Goal: Task Accomplishment & Management: Use online tool/utility

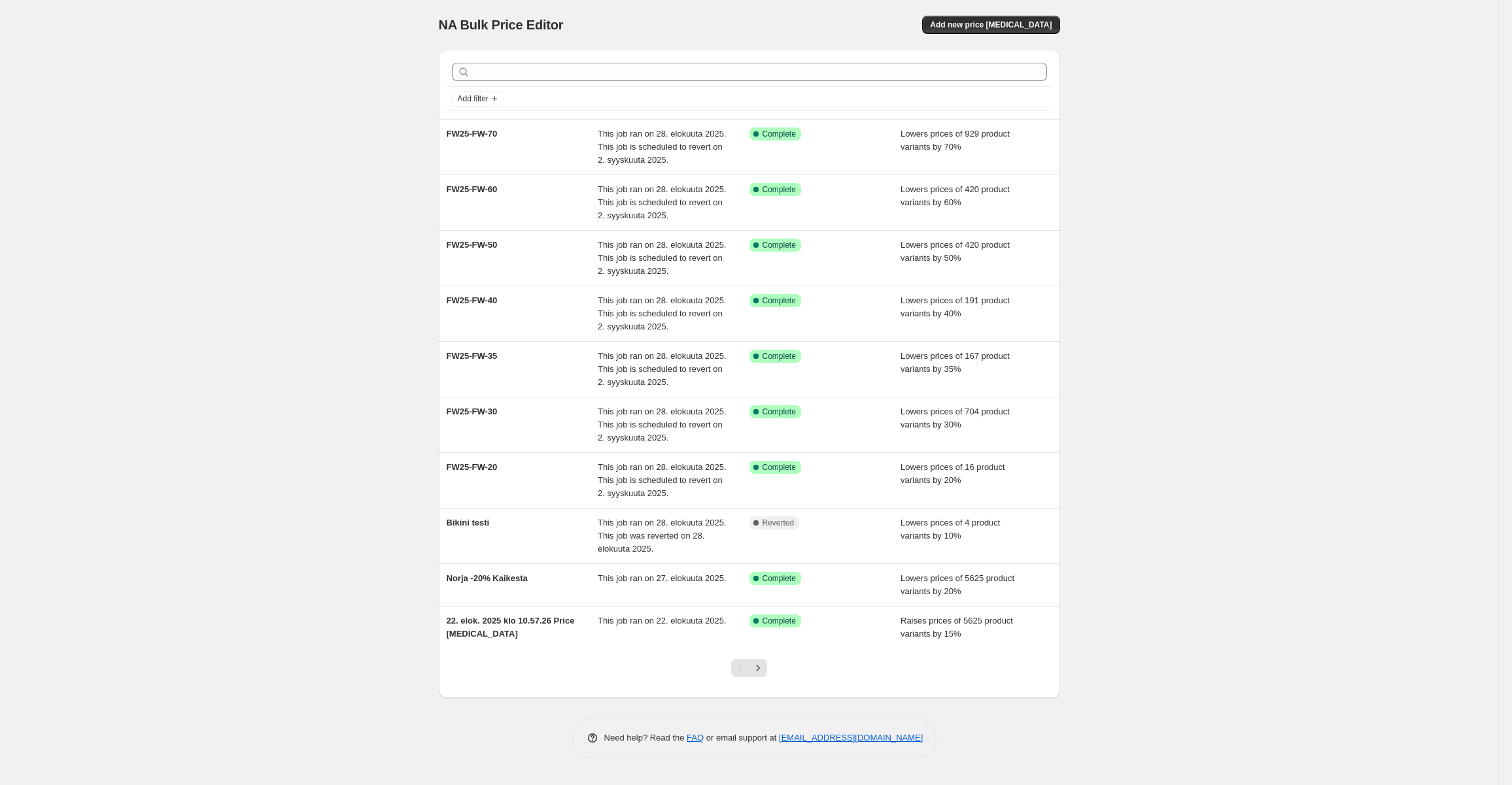
click at [1019, 36] on div "NA Bulk Price Editor. This page is ready NA Bulk Price Editor Add new price cha…" at bounding box center [750, 24] width 621 height 50
click at [1022, 24] on span "Add new price [MEDICAL_DATA]" at bounding box center [991, 25] width 122 height 11
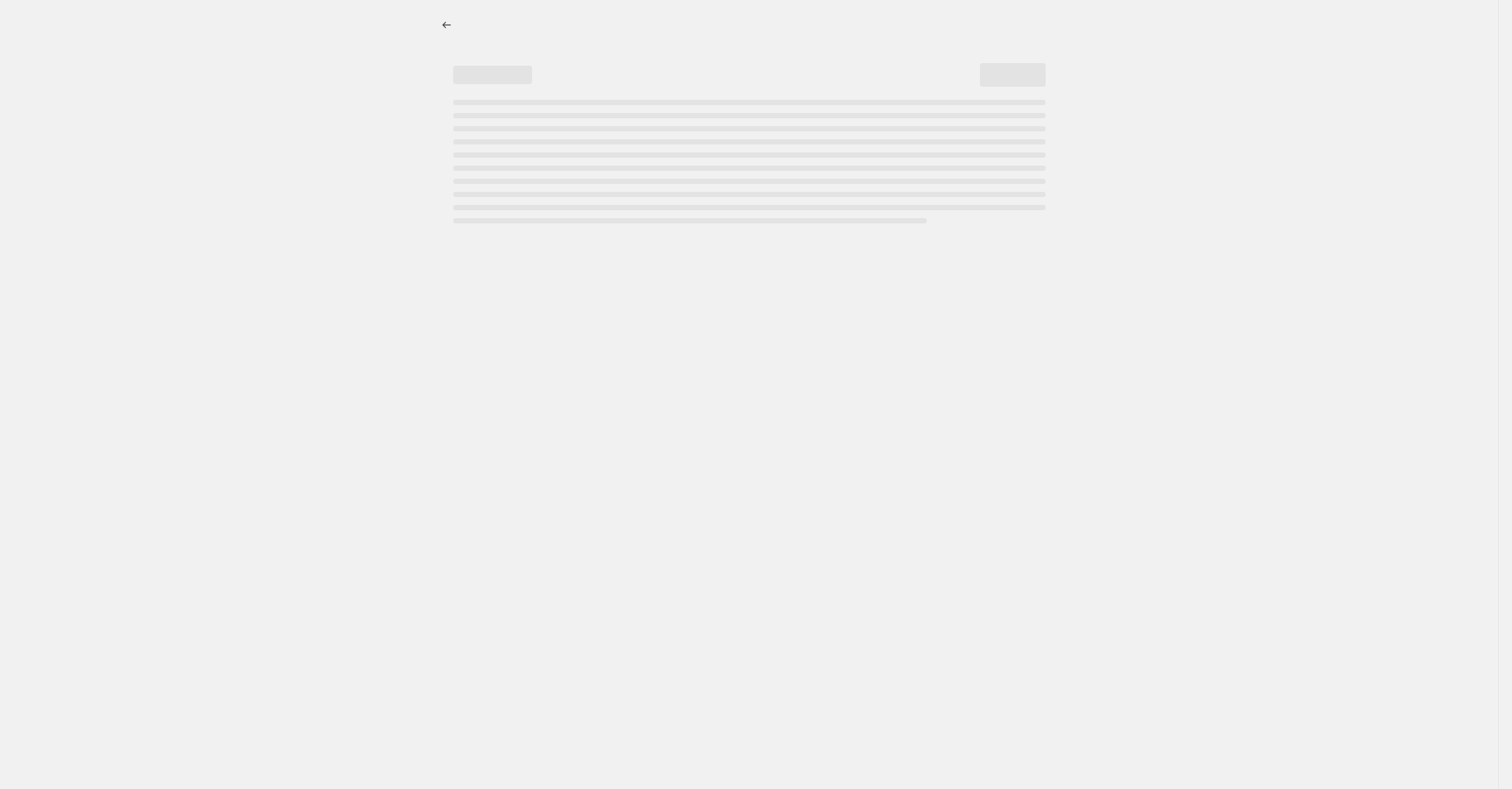
select select "percentage"
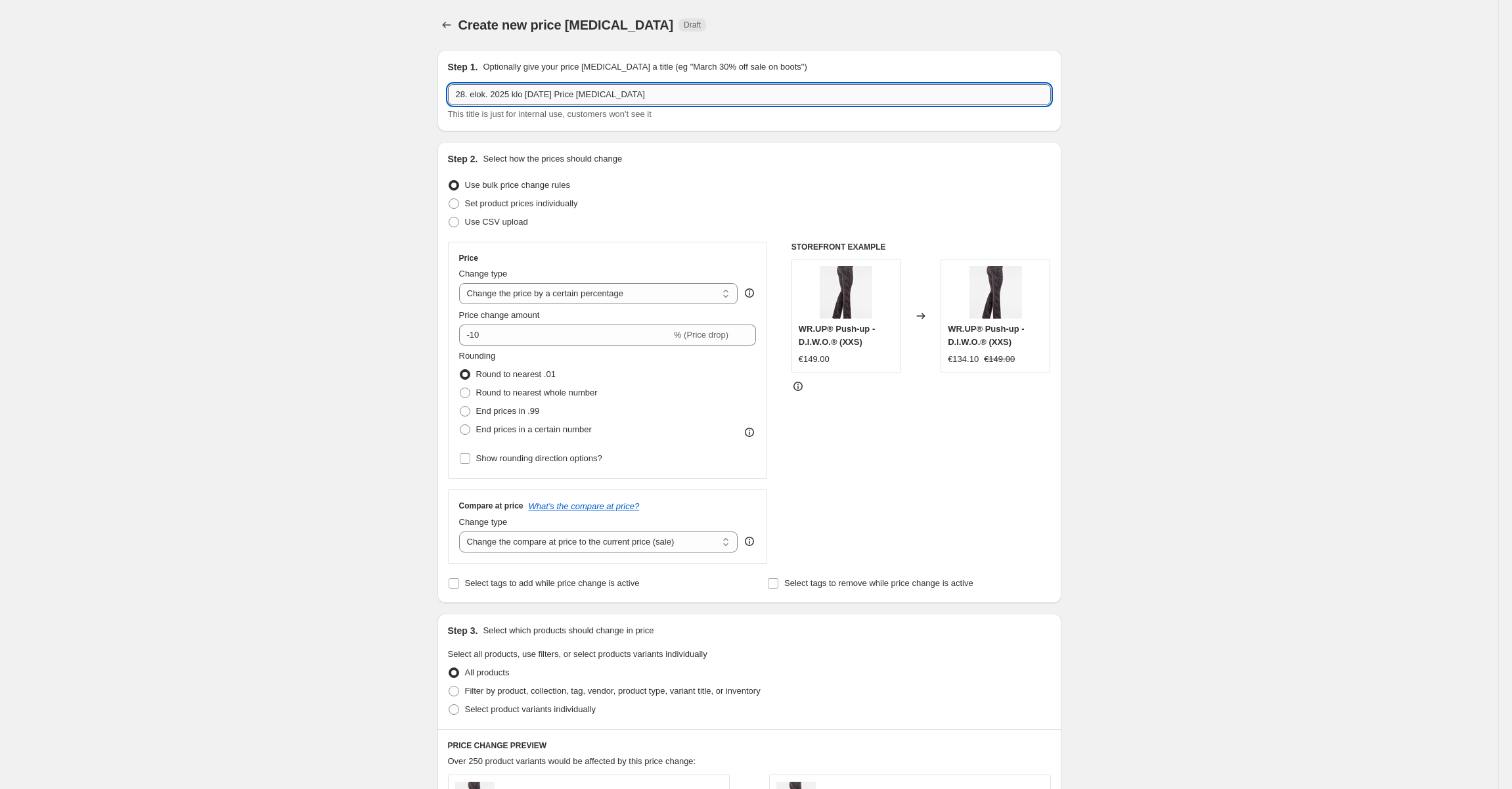
click at [571, 104] on input "28. elok. 2025 klo 15.08.28 Price change job" at bounding box center [749, 94] width 603 height 21
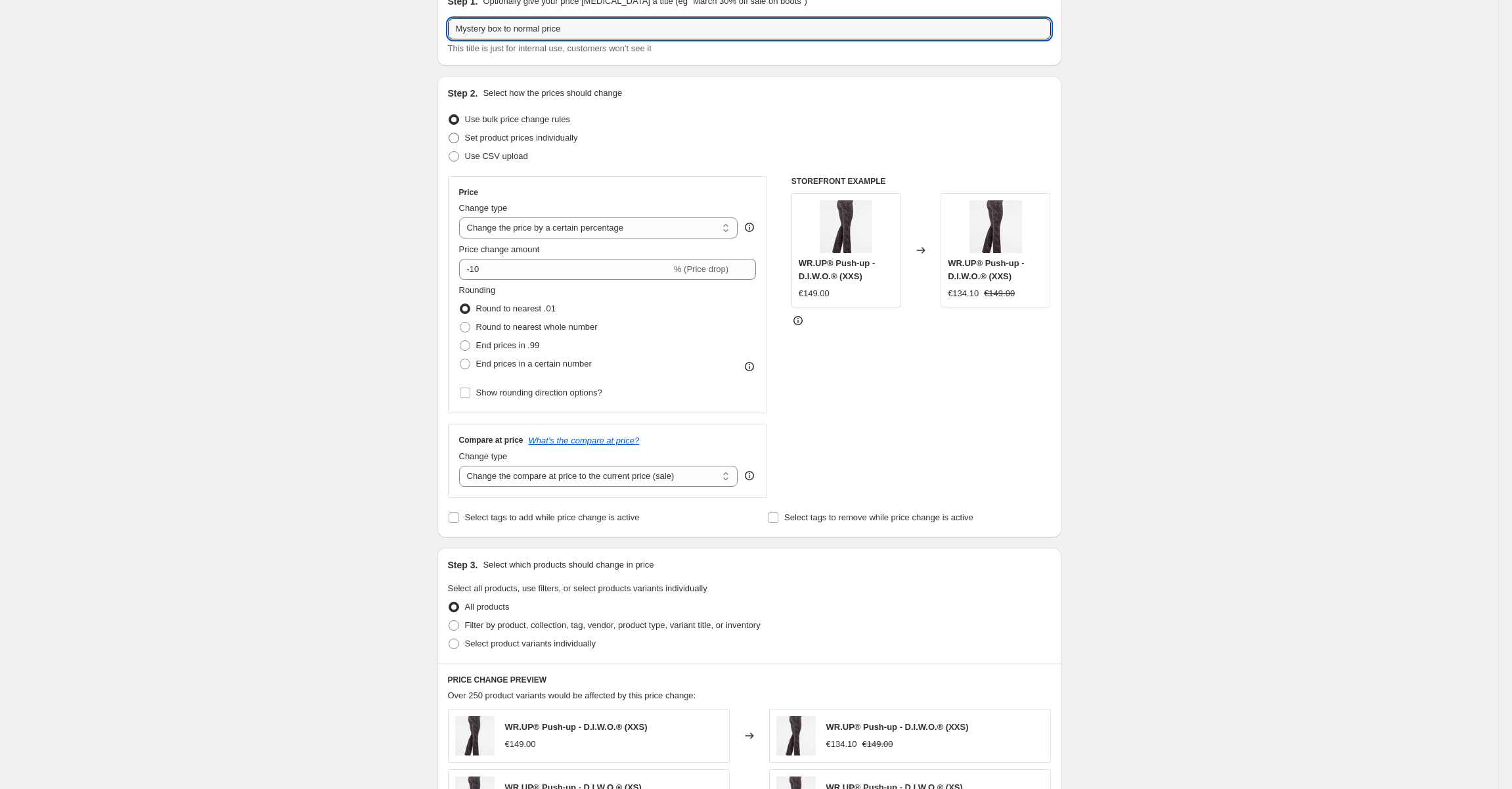
type input "Mystery box to normal price"
click at [519, 136] on span "Set product prices individually" at bounding box center [522, 137] width 113 height 10
click at [449, 133] on input "Set product prices individually" at bounding box center [448, 132] width 1 height 1
radio input "true"
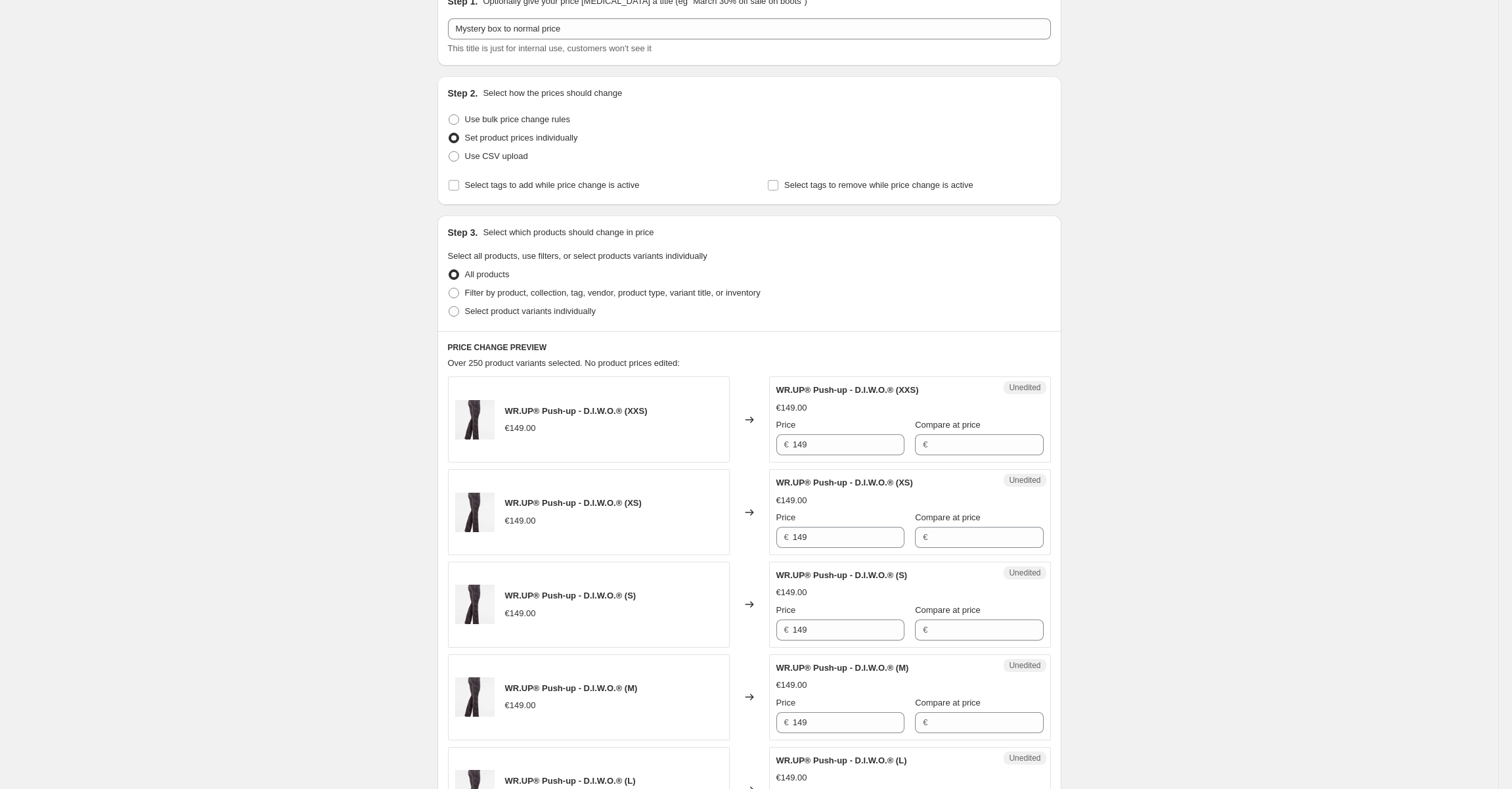
scroll to position [131, 0]
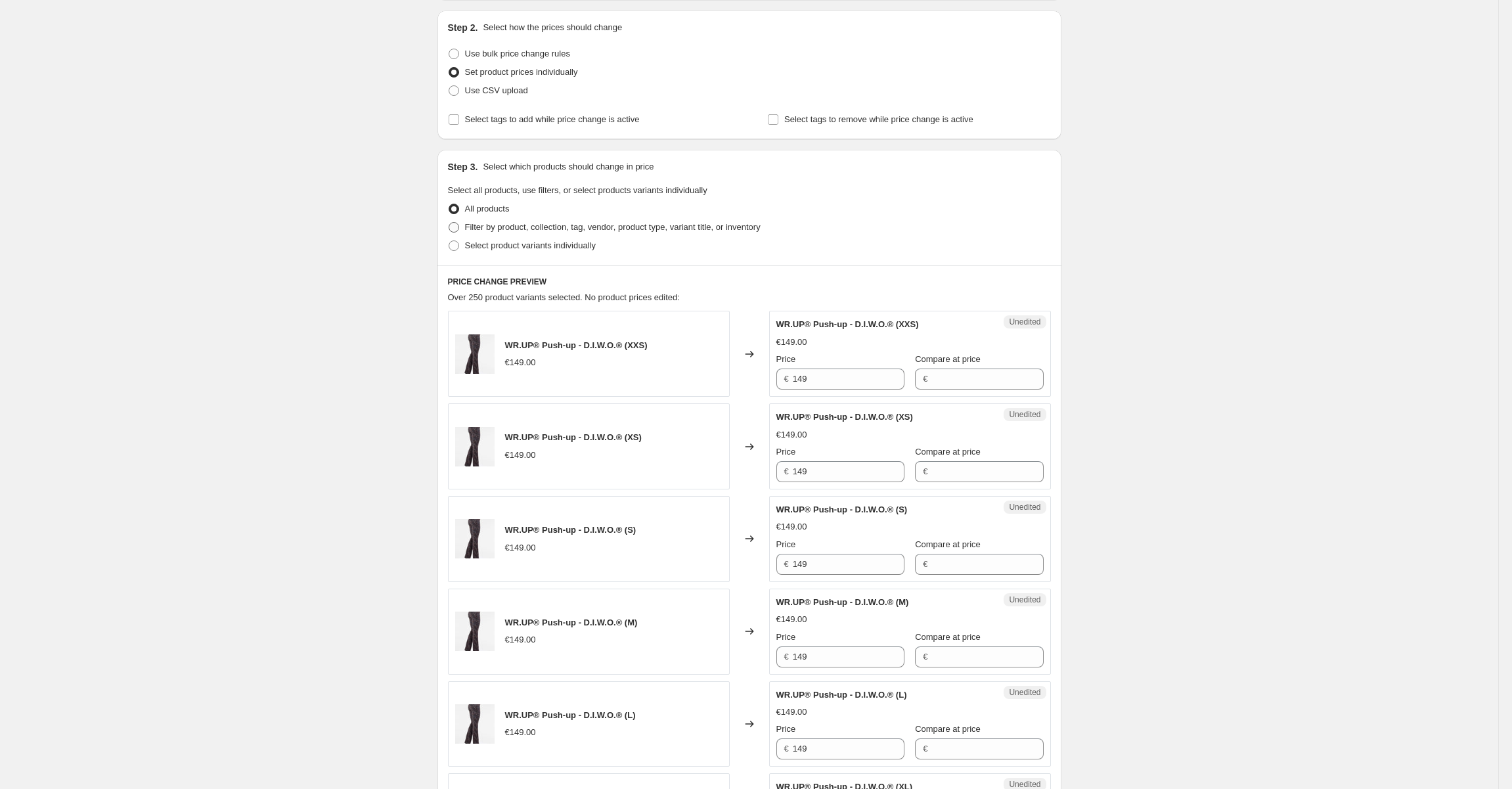
click at [533, 226] on span "Filter by product, collection, tag, vendor, product type, variant title, or inv…" at bounding box center [613, 227] width 295 height 10
click at [449, 223] on input "Filter by product, collection, tag, vendor, product type, variant title, or inv…" at bounding box center [448, 222] width 1 height 1
radio input "true"
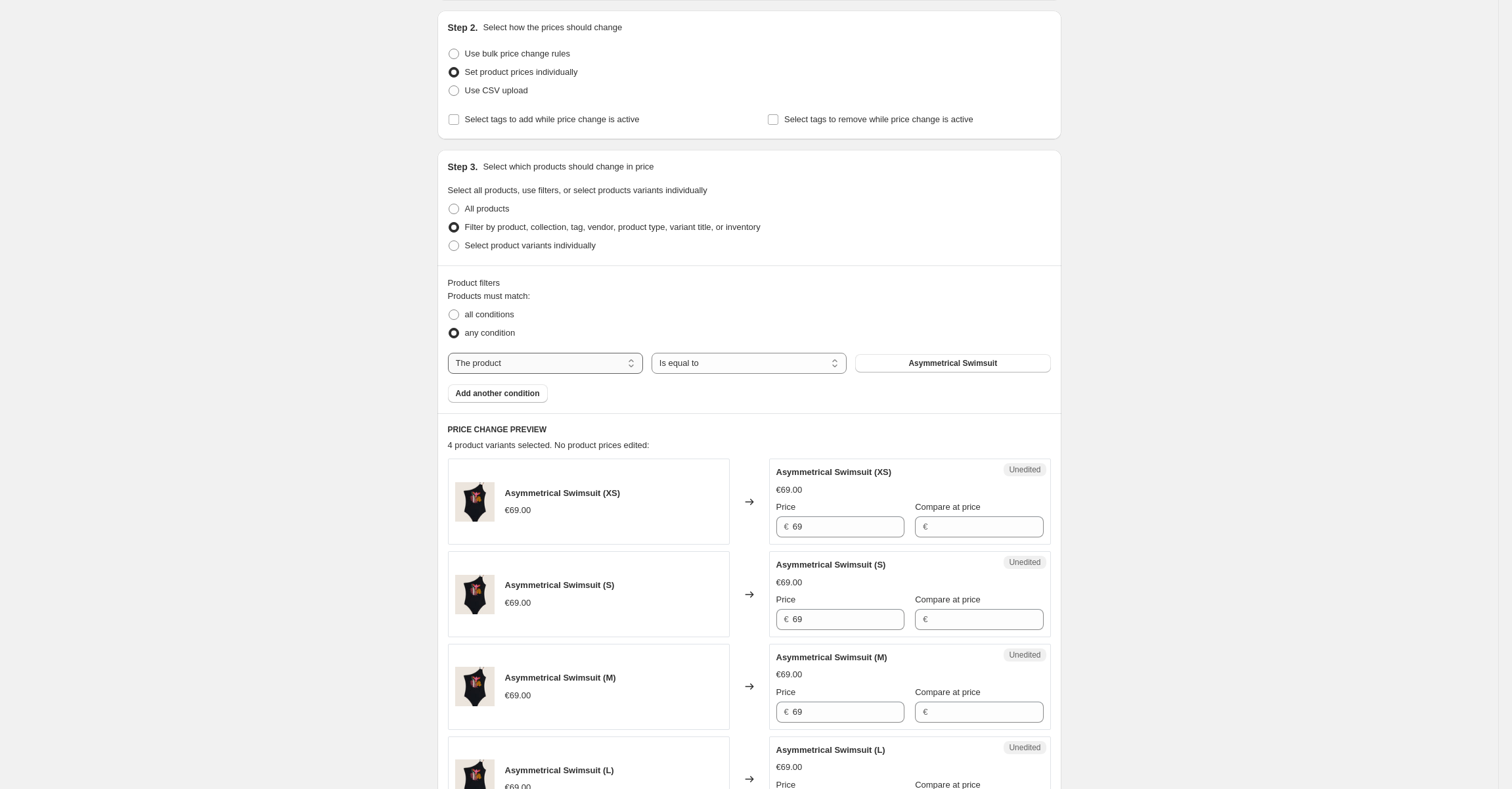
click at [557, 359] on select "The product The product's collection The product's tag The product's vendor The…" at bounding box center [545, 363] width 195 height 21
click at [450, 353] on select "The product The product's collection The product's tag The product's vendor The…" at bounding box center [545, 363] width 195 height 21
click at [934, 357] on button "Asymmetrical Swimsuit" at bounding box center [953, 363] width 195 height 19
click at [524, 398] on span "Add another condition" at bounding box center [498, 394] width 84 height 11
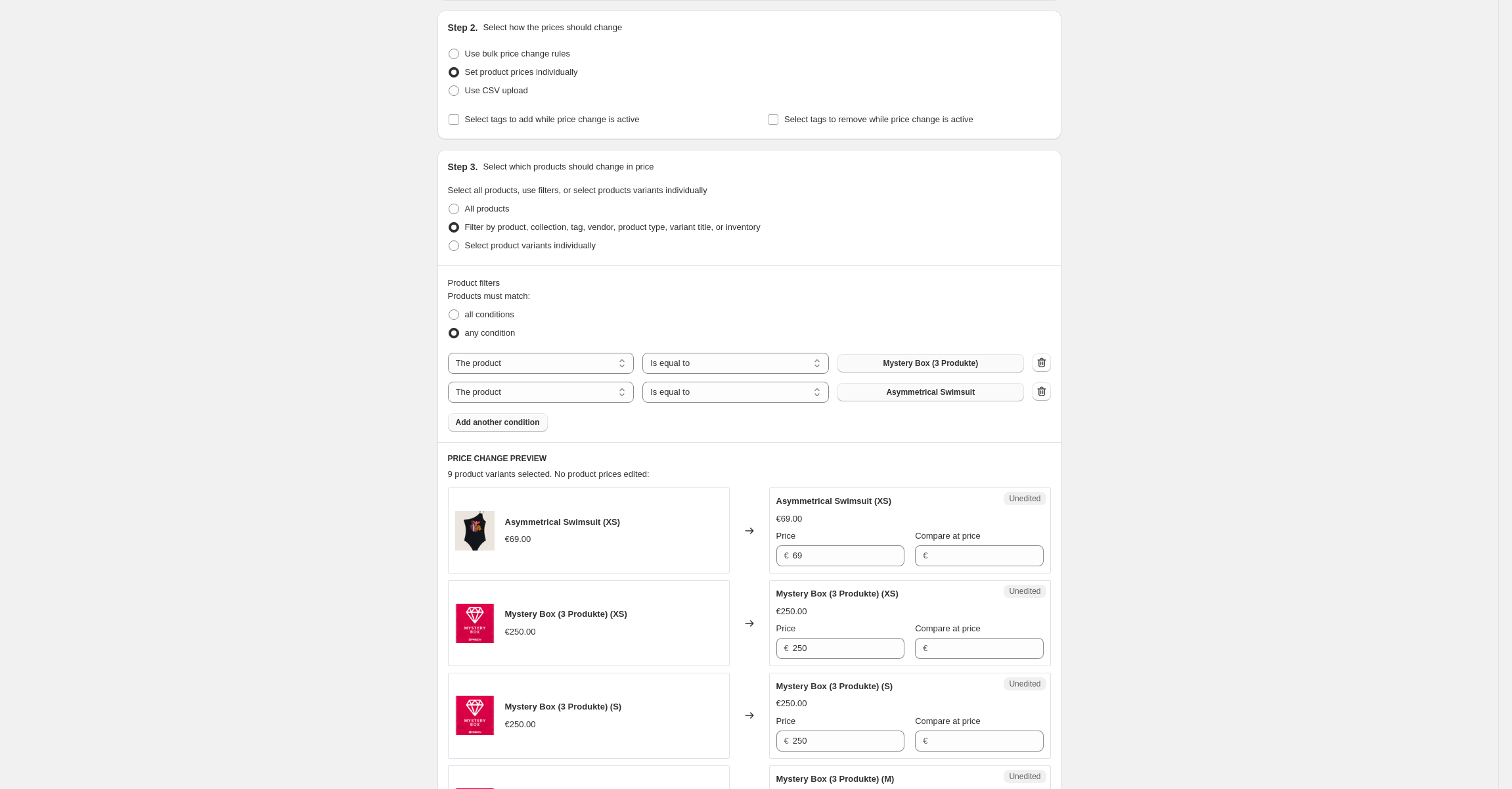
click at [930, 391] on span "Asymmetrical Swimsuit" at bounding box center [930, 393] width 88 height 11
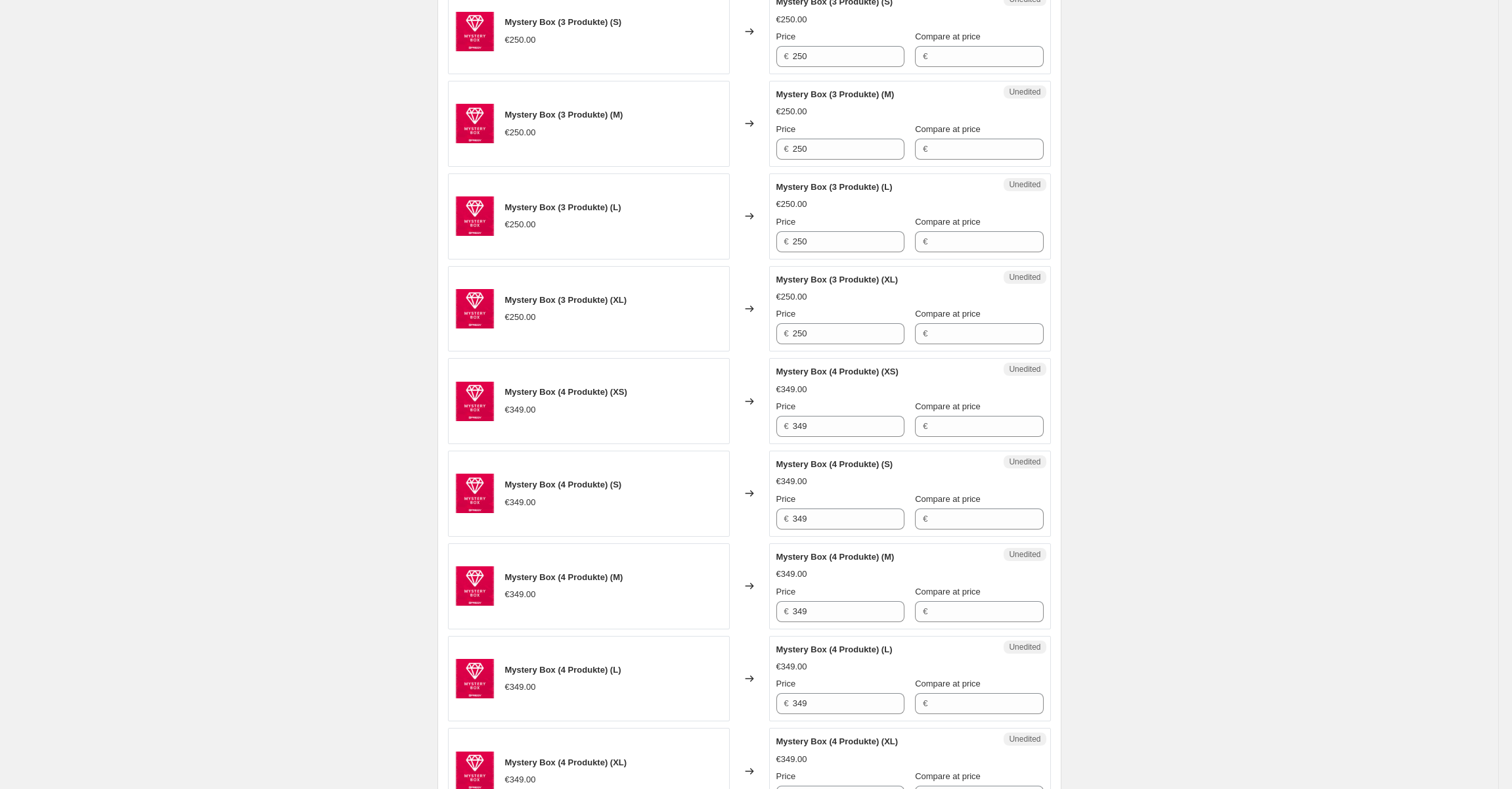
scroll to position [1059, 0]
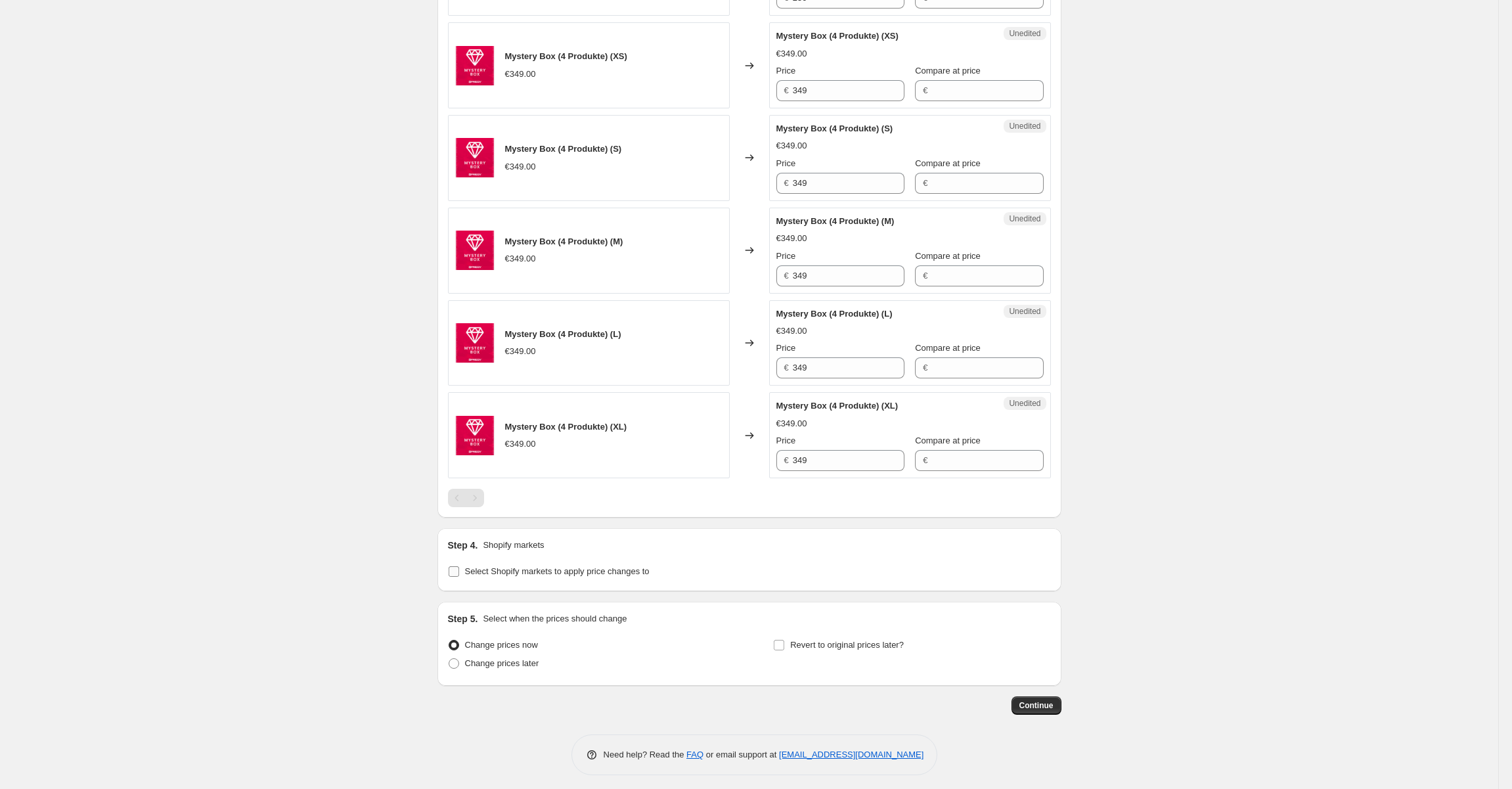
click at [497, 567] on span "Select Shopify markets to apply price changes to" at bounding box center [557, 571] width 184 height 10
click at [459, 567] on input "Select Shopify markets to apply price changes to" at bounding box center [454, 571] width 11 height 11
checkbox input "true"
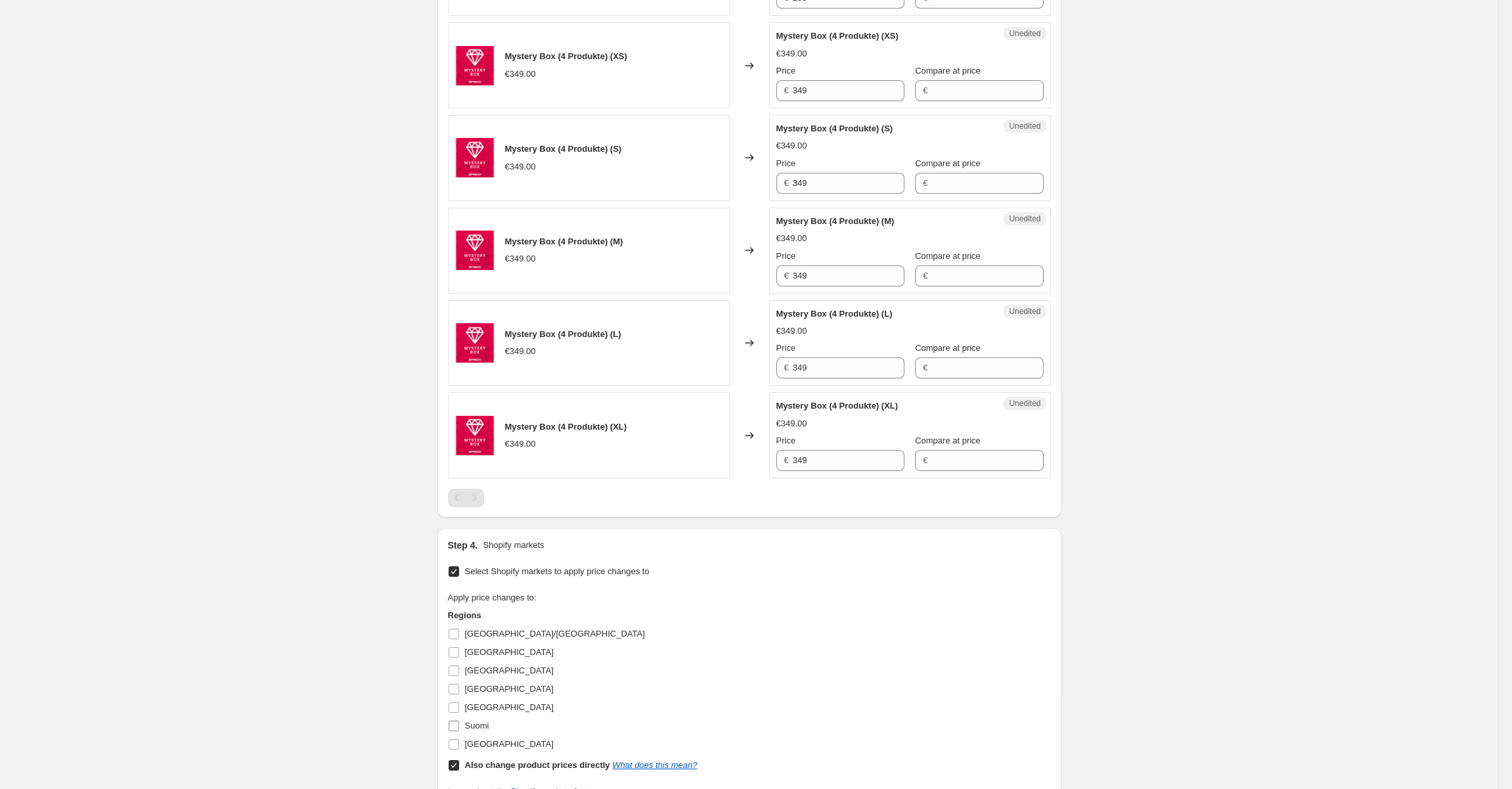
click at [459, 723] on input "Suomi" at bounding box center [454, 726] width 11 height 11
checkbox input "true"
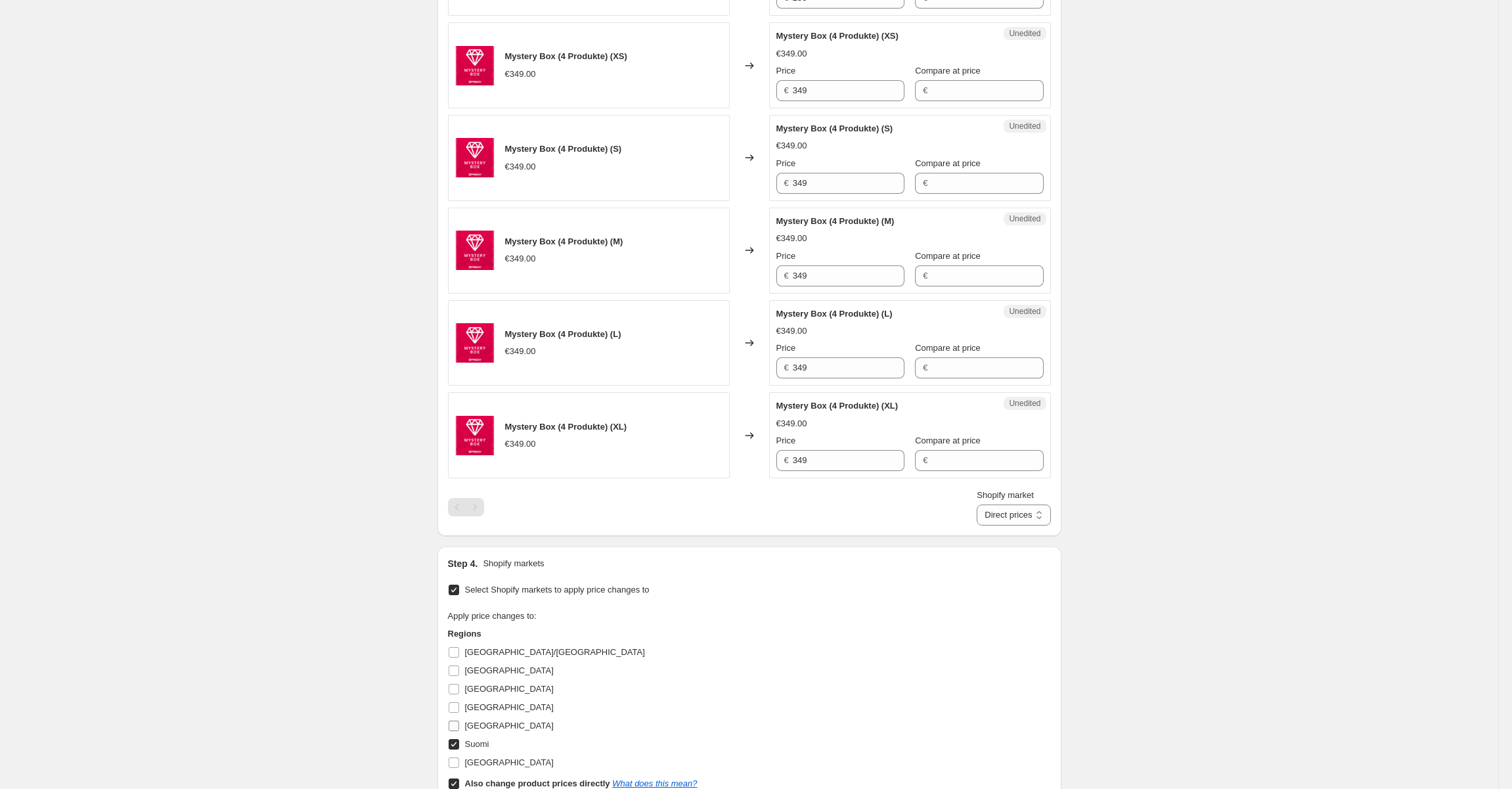
click at [457, 724] on input "SWEDEN" at bounding box center [454, 726] width 11 height 11
checkbox input "true"
click at [453, 649] on input "AUSTRIA/GERMANY" at bounding box center [454, 653] width 11 height 11
checkbox input "true"
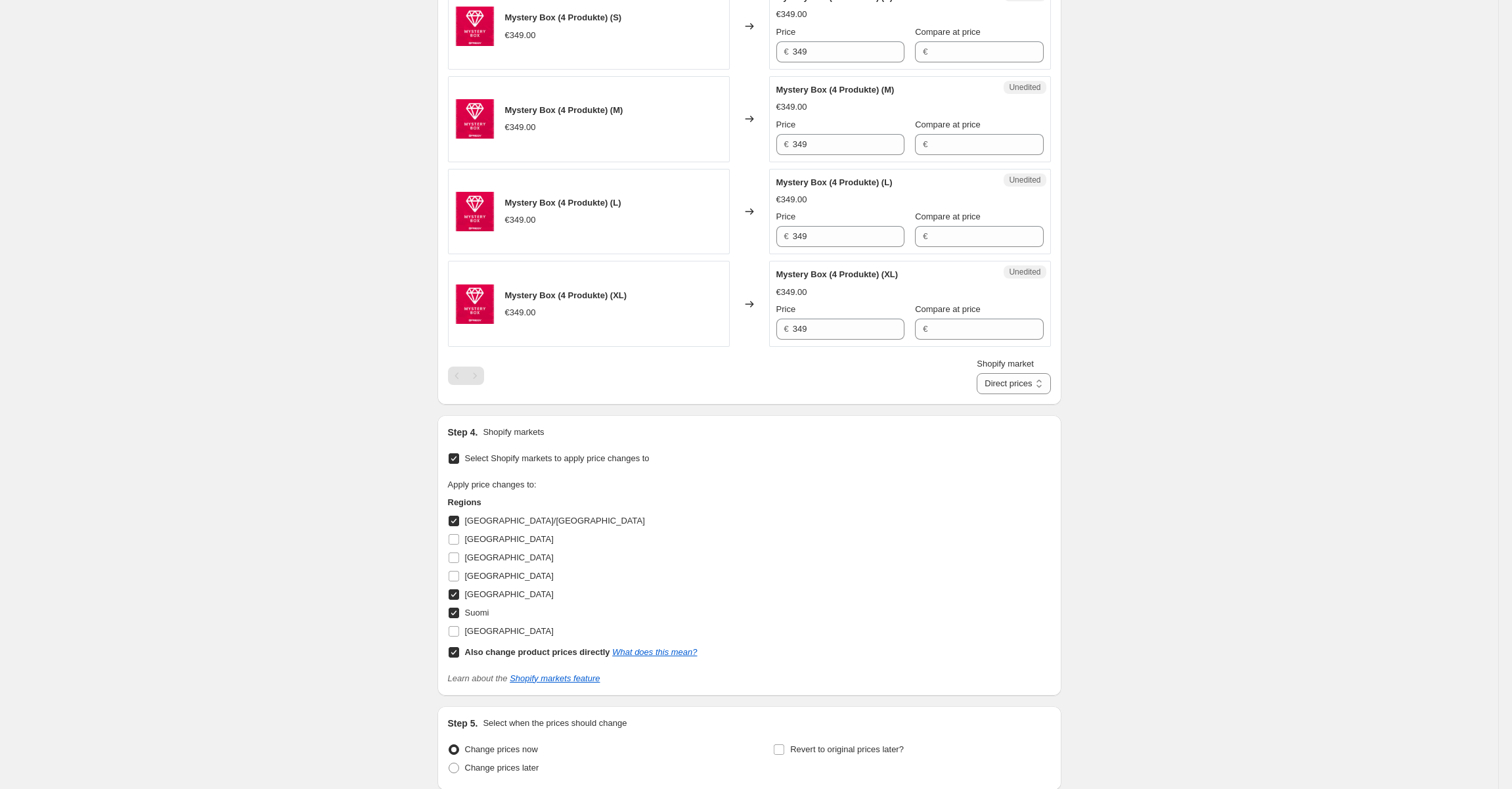
scroll to position [1295, 0]
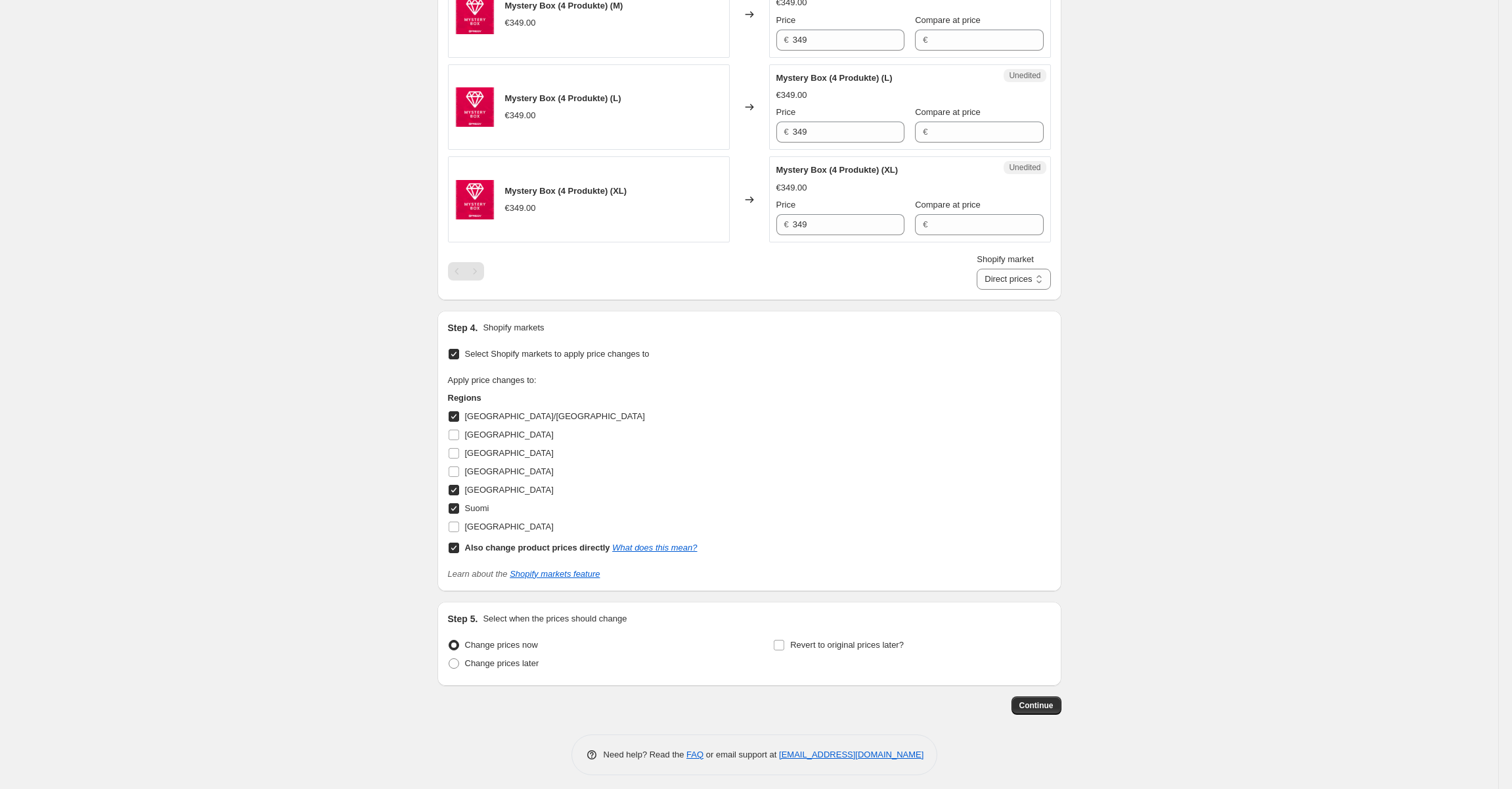
click at [458, 543] on input "Also change product prices directly What does this mean?" at bounding box center [454, 548] width 11 height 11
checkbox input "false"
select select "99453829444"
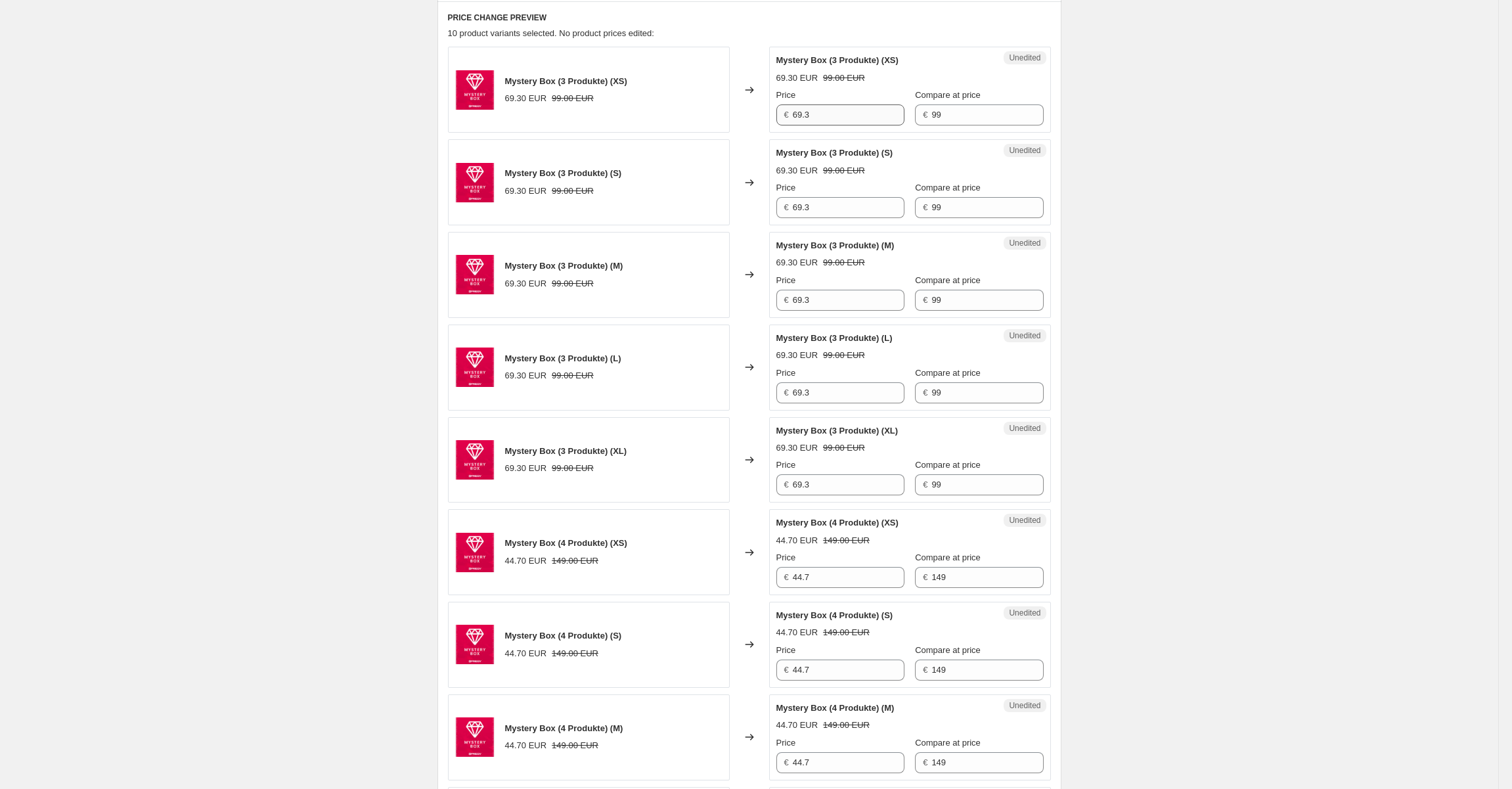
scroll to position [441, 0]
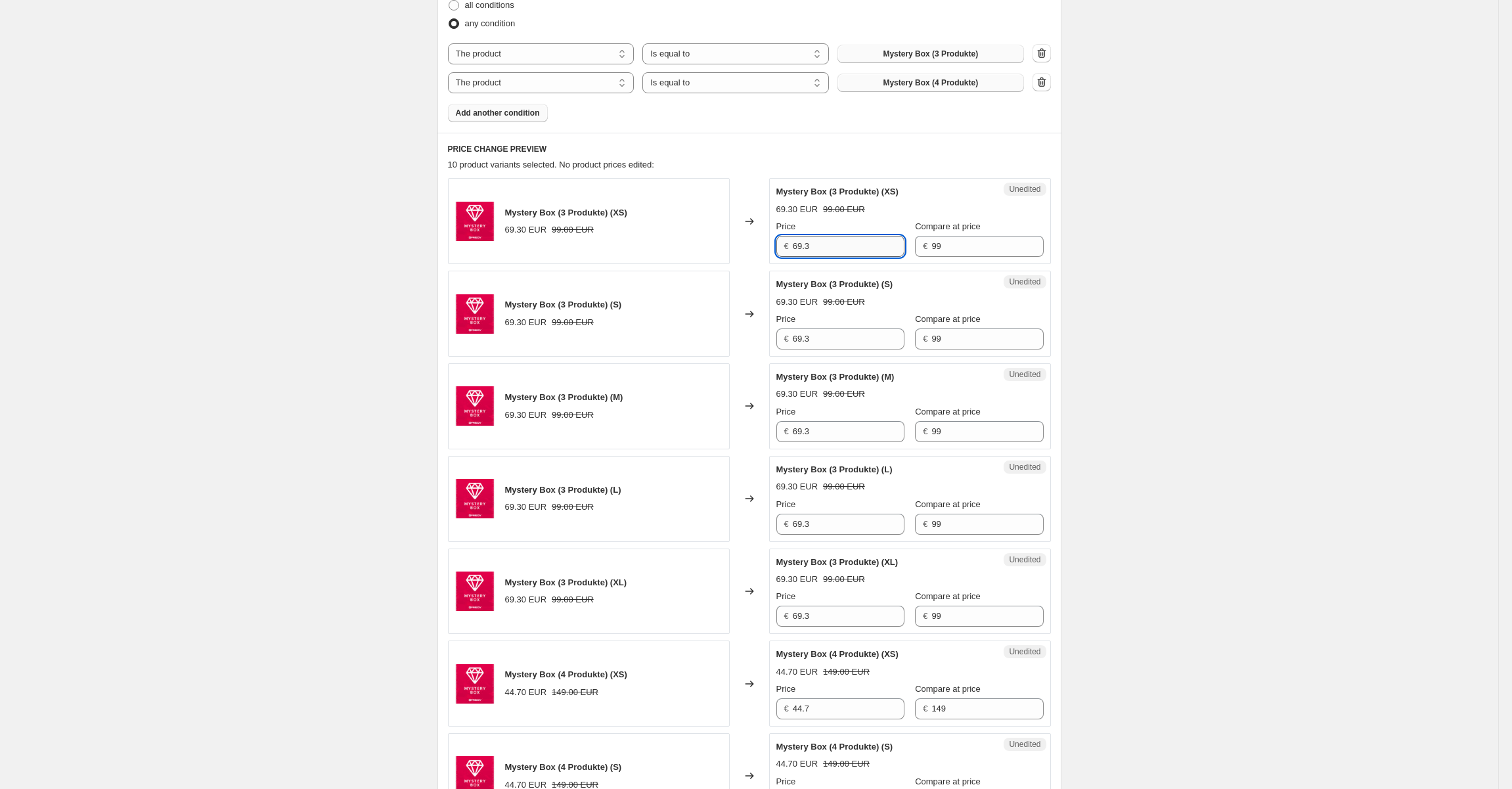
click at [804, 247] on input "69.3" at bounding box center [849, 246] width 112 height 21
type input "99"
type input "149"
type input "99"
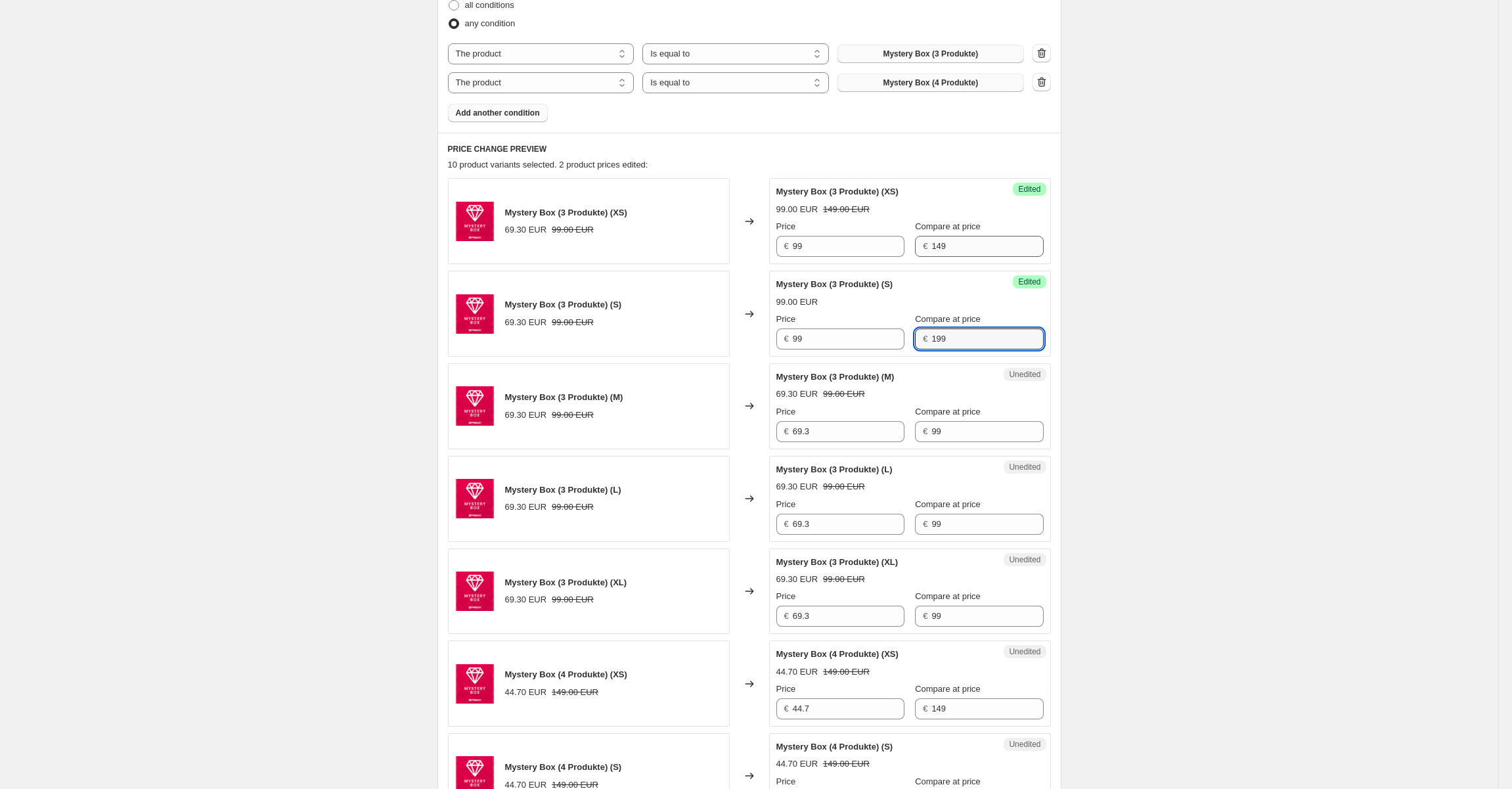
type input "199"
click at [959, 238] on input "149" at bounding box center [987, 246] width 112 height 21
type input "199"
type input "99"
type input "199"
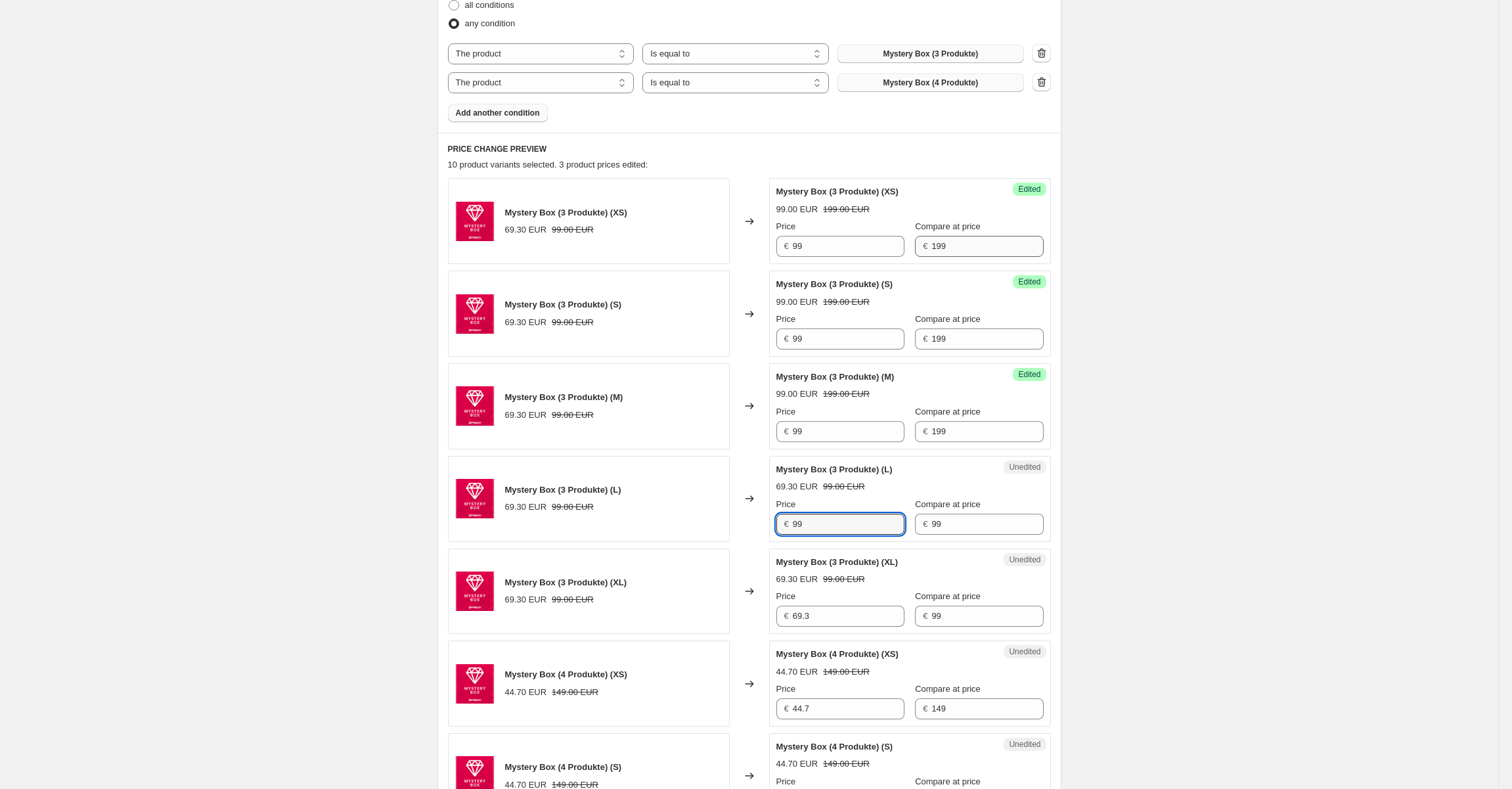
type input "99"
type input "199"
type input "1"
type input "99"
type input "199"
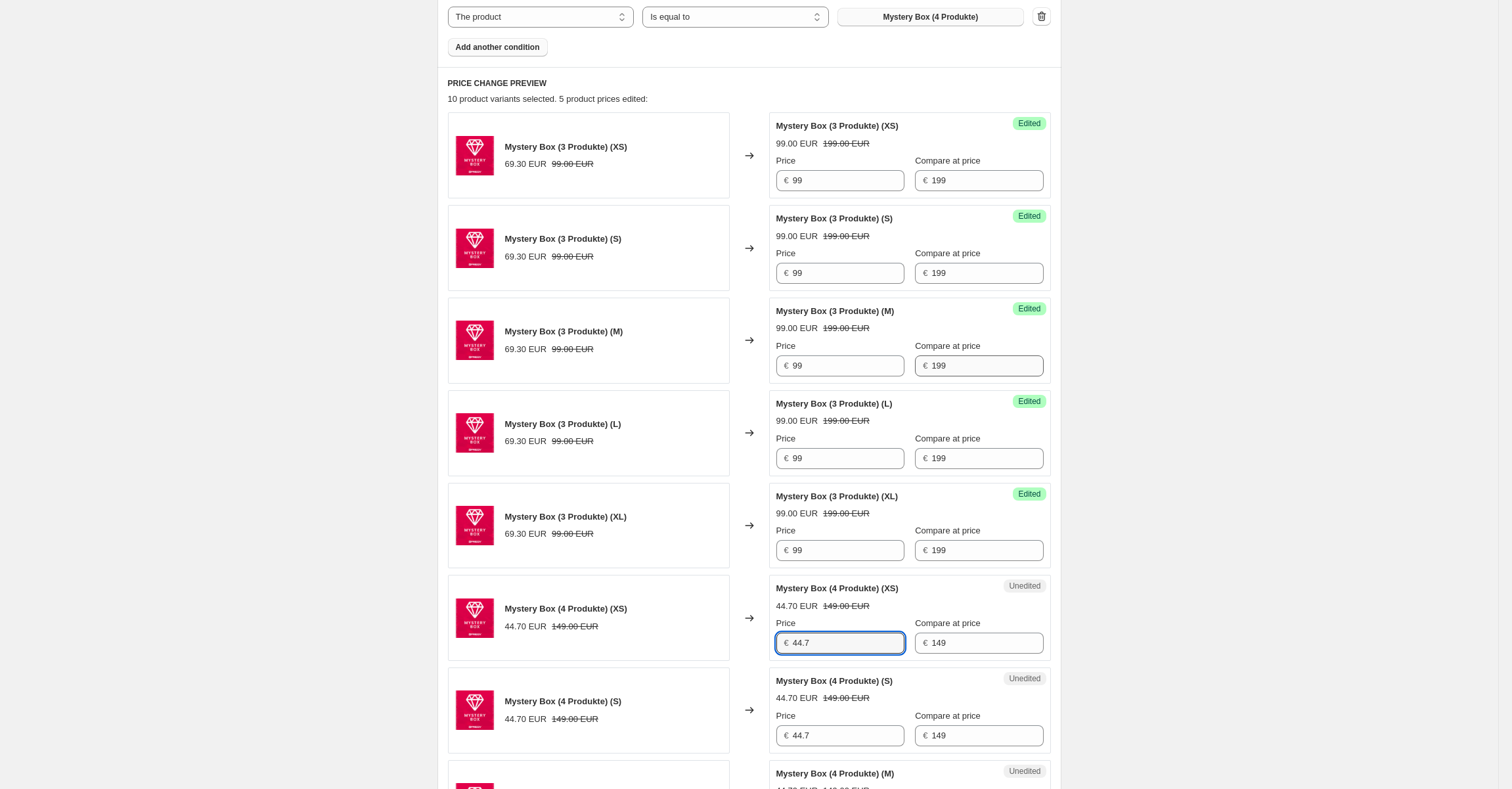
scroll to position [572, 0]
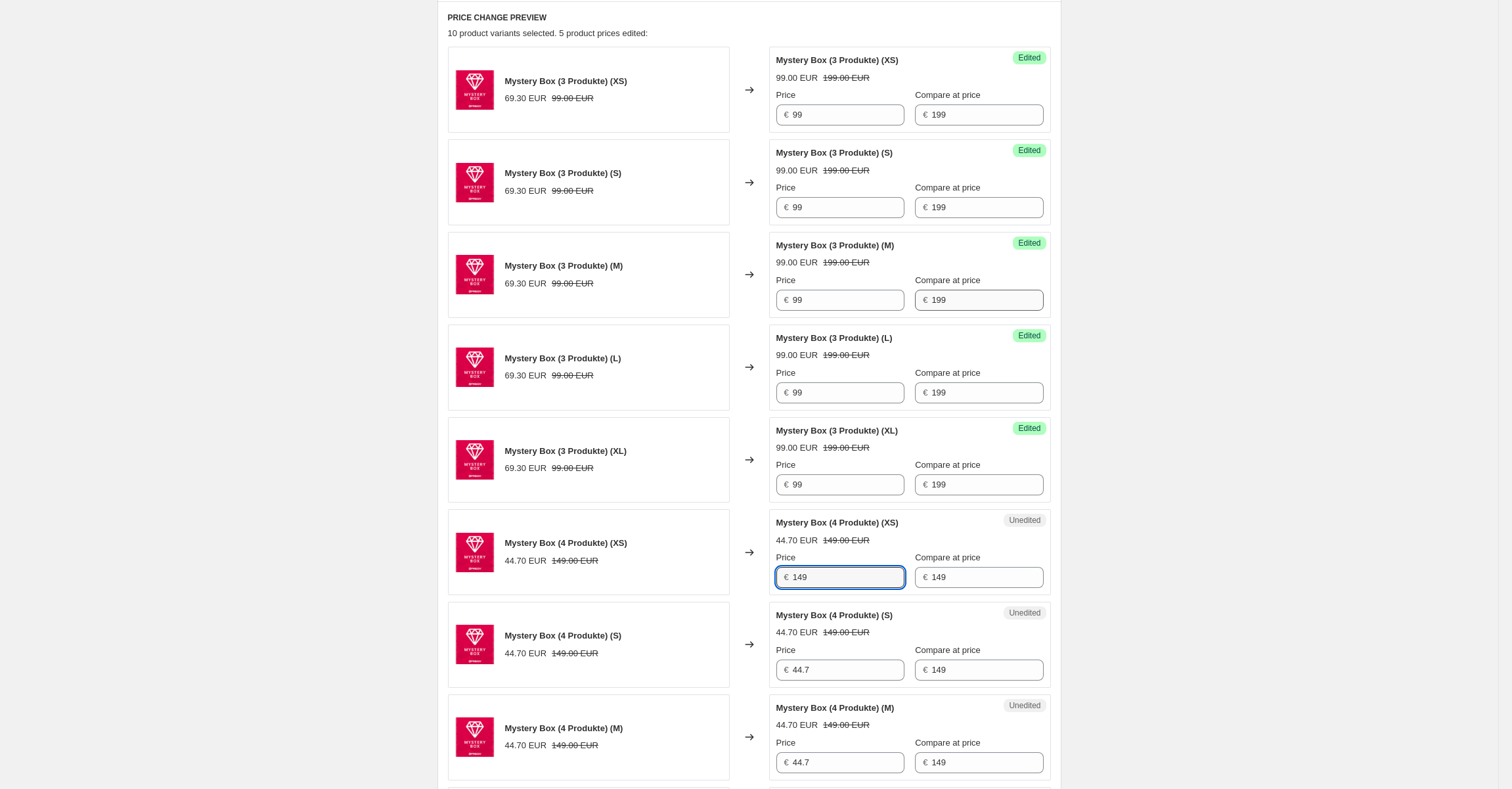
type input "149"
type input "249"
type input "149"
type input "249"
type input "149"
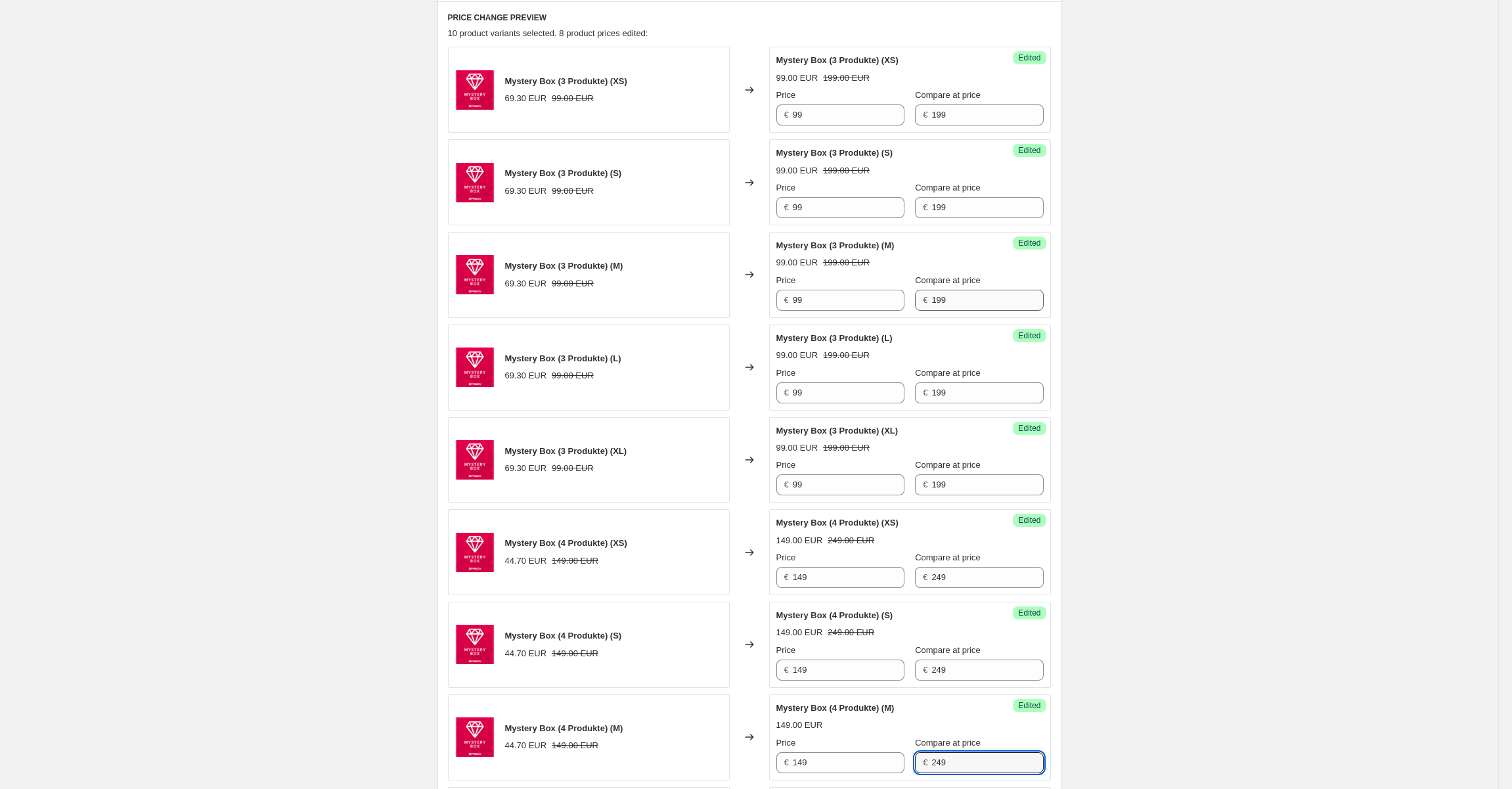
type input "249"
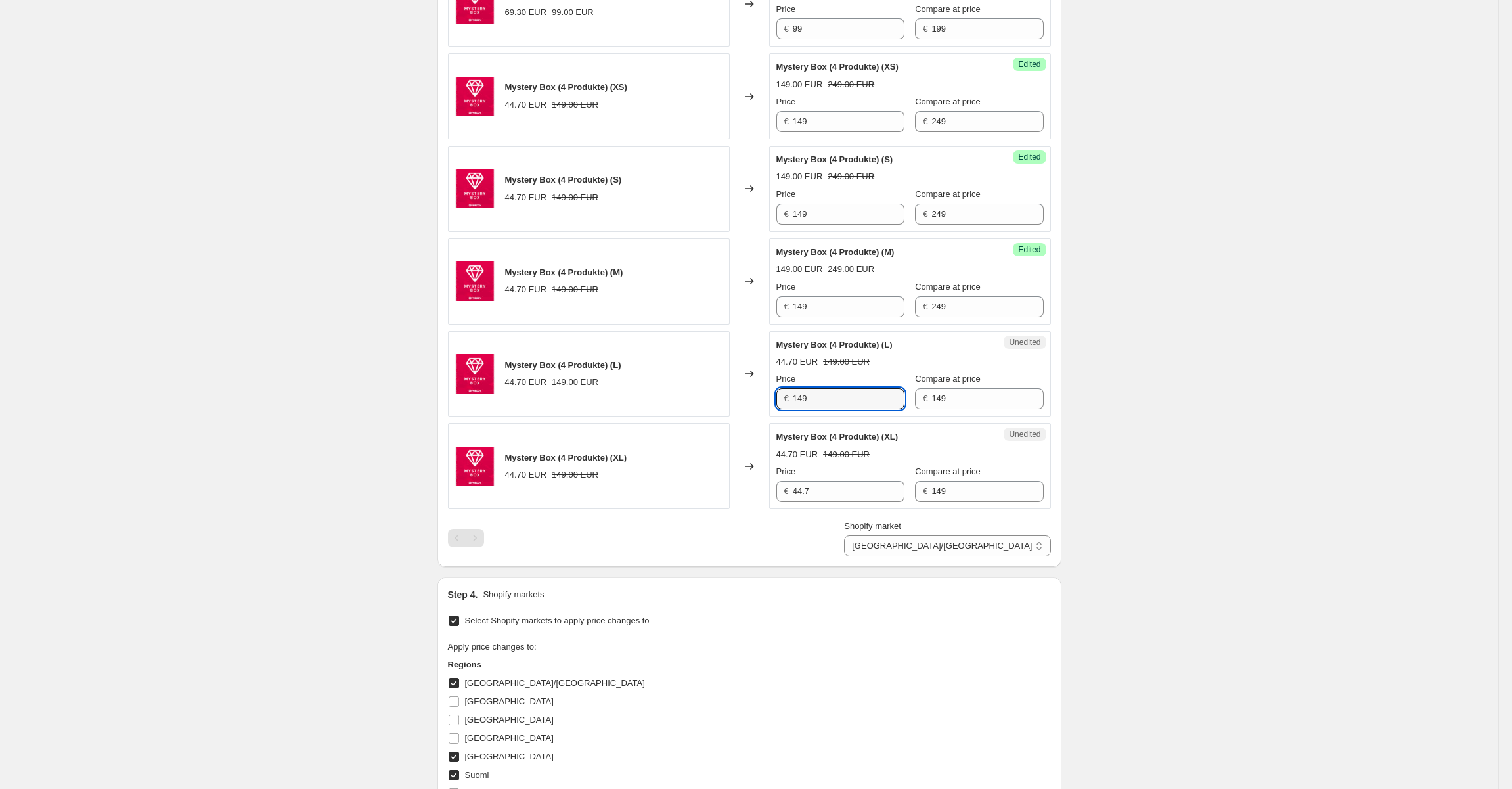
type input "149"
type input "249"
type input "149"
type input "249"
click at [1225, 440] on div "Create new price change job. This page is ready Create new price change job Dra…" at bounding box center [749, 17] width 1498 height 2090
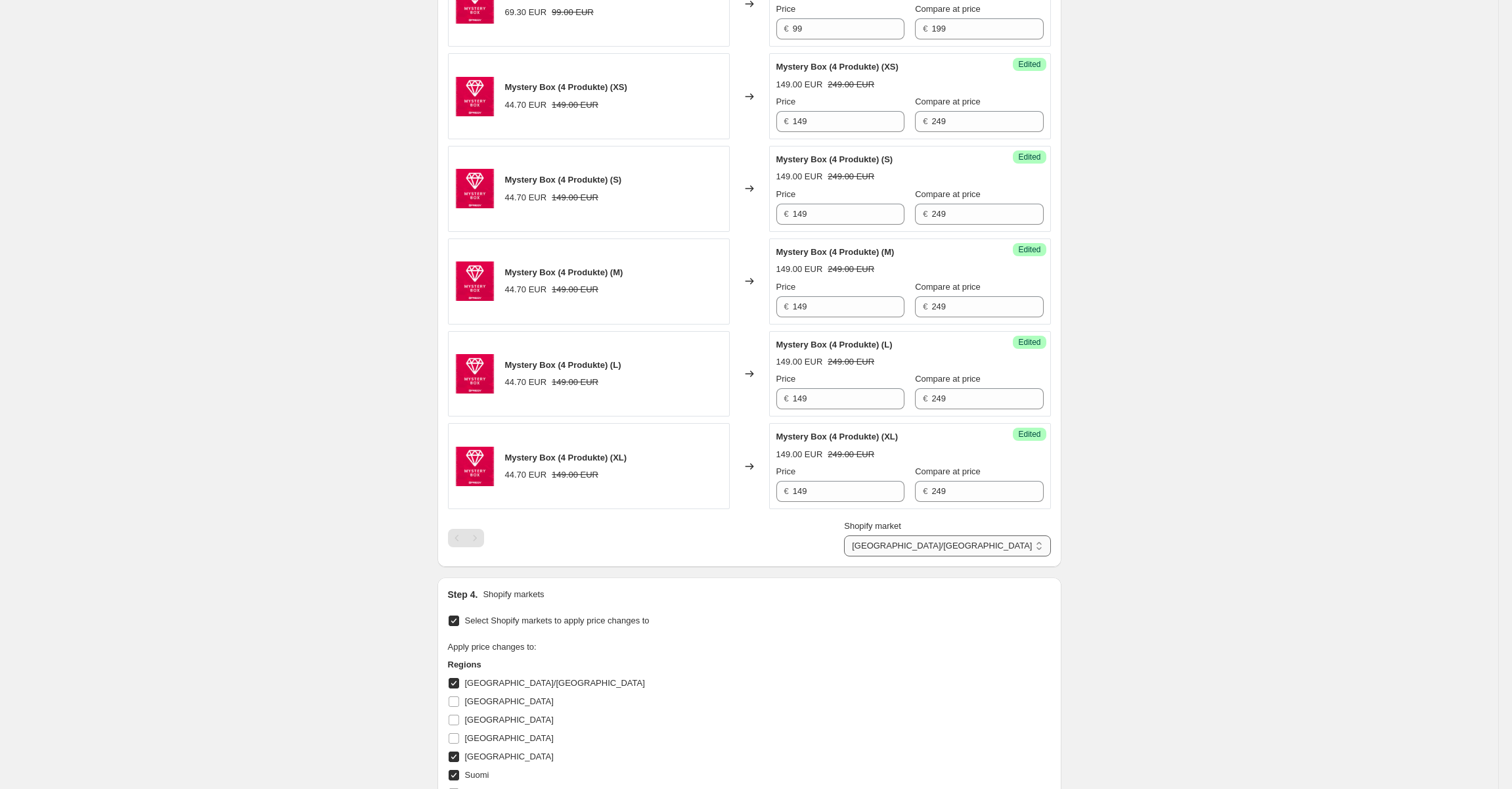
click at [989, 544] on select "AUSTRIA/GERMANY SWEDEN Suomi" at bounding box center [947, 546] width 206 height 21
select select "99093119300"
click at [997, 556] on select "AUSTRIA/GERMANY SWEDEN Suomi" at bounding box center [947, 546] width 206 height 21
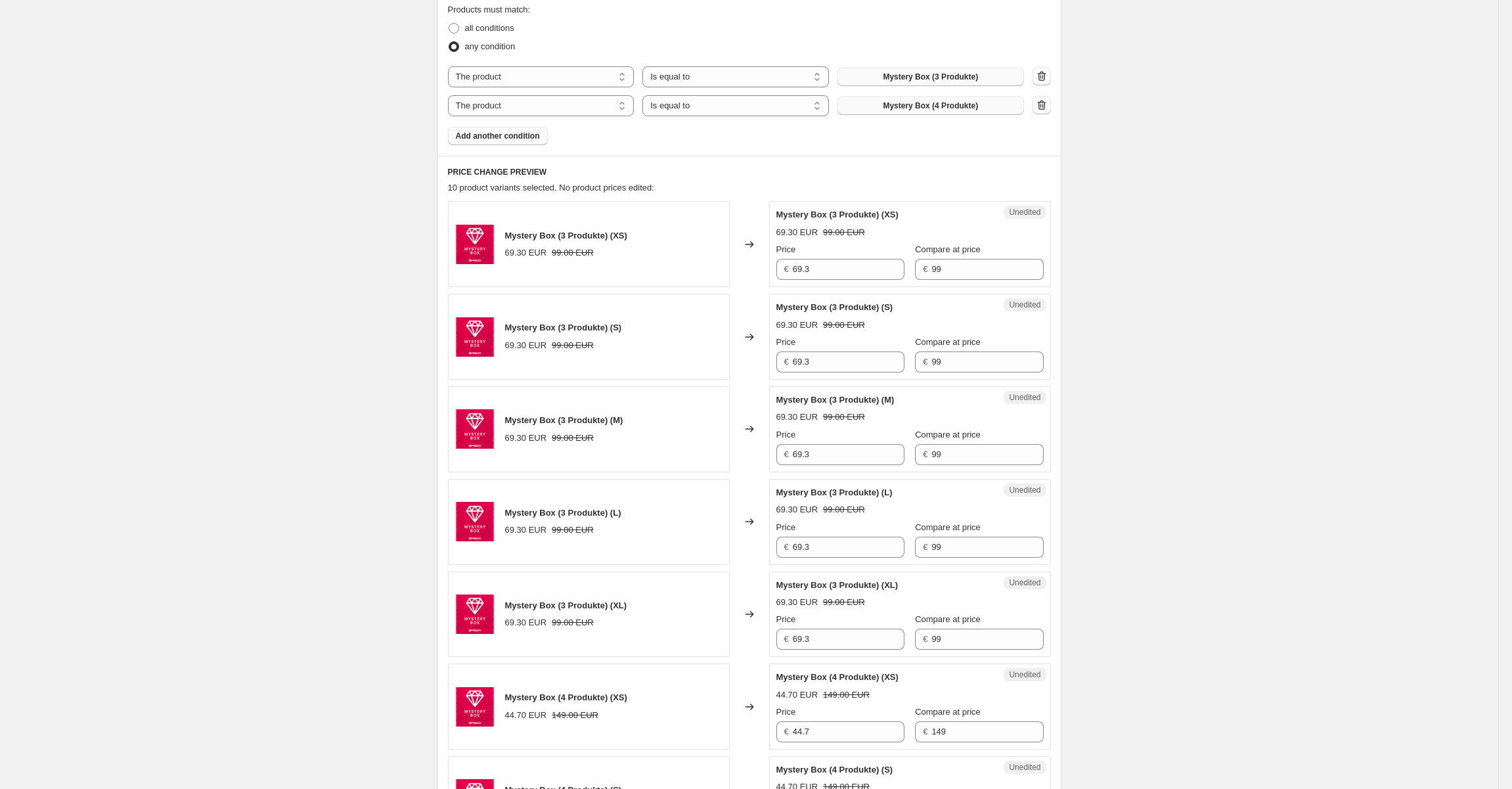
scroll to position [305, 0]
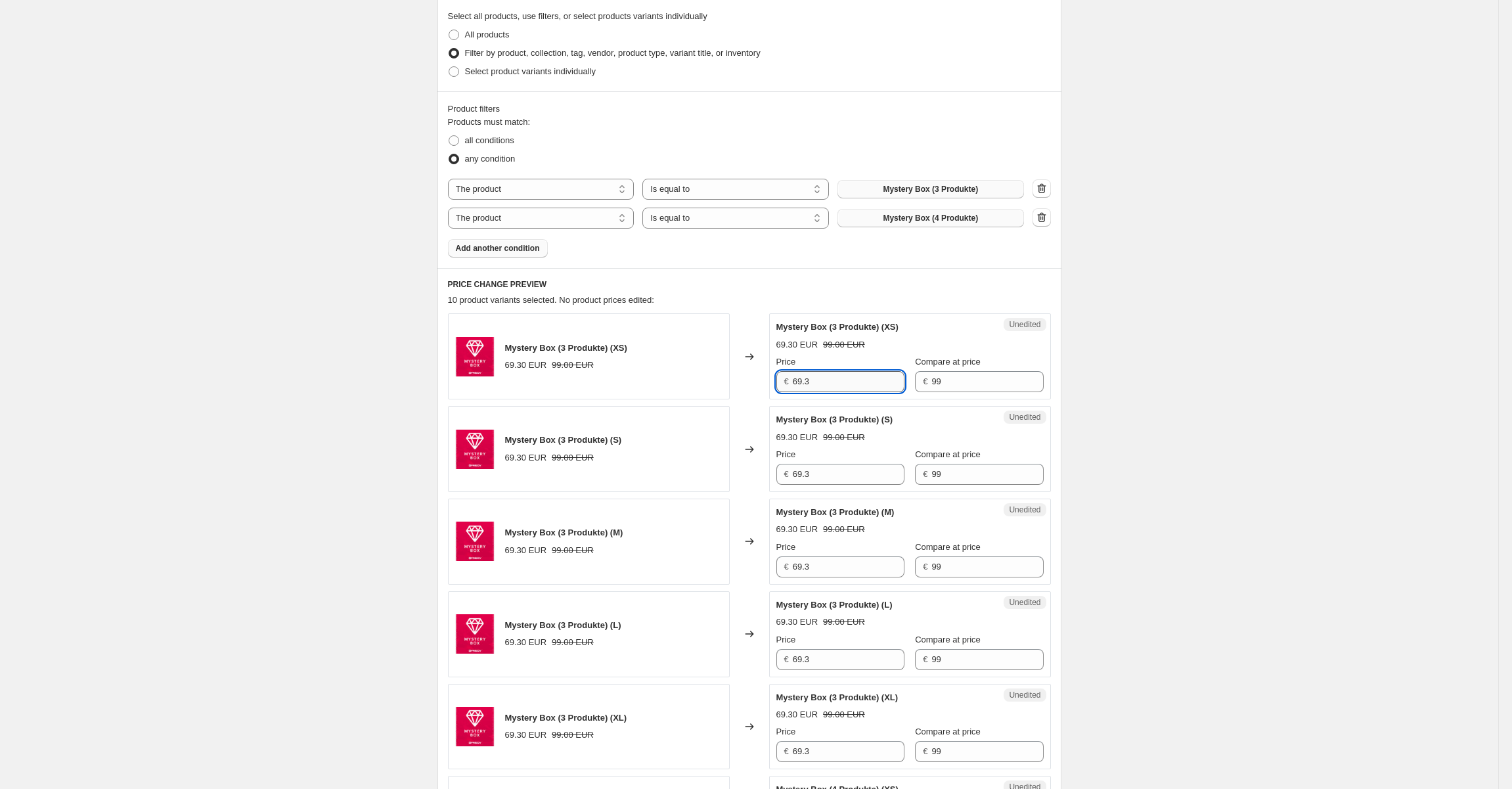
click at [806, 383] on input "69.3" at bounding box center [849, 382] width 112 height 21
type input "99"
type input "149"
type input "1"
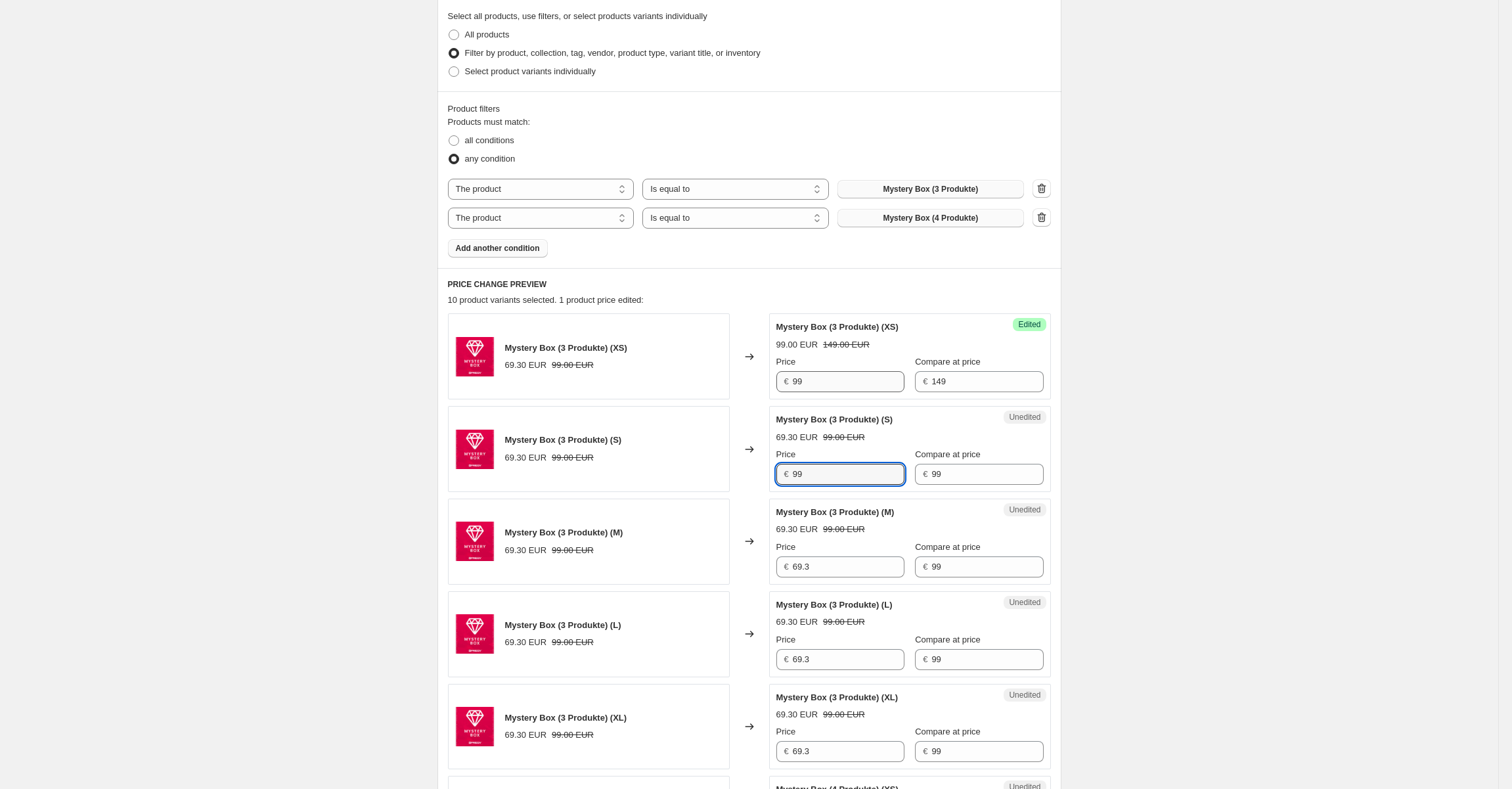
type input "99"
click at [963, 476] on input "1498" at bounding box center [987, 474] width 112 height 21
type input "149"
type input "99"
type input "149"
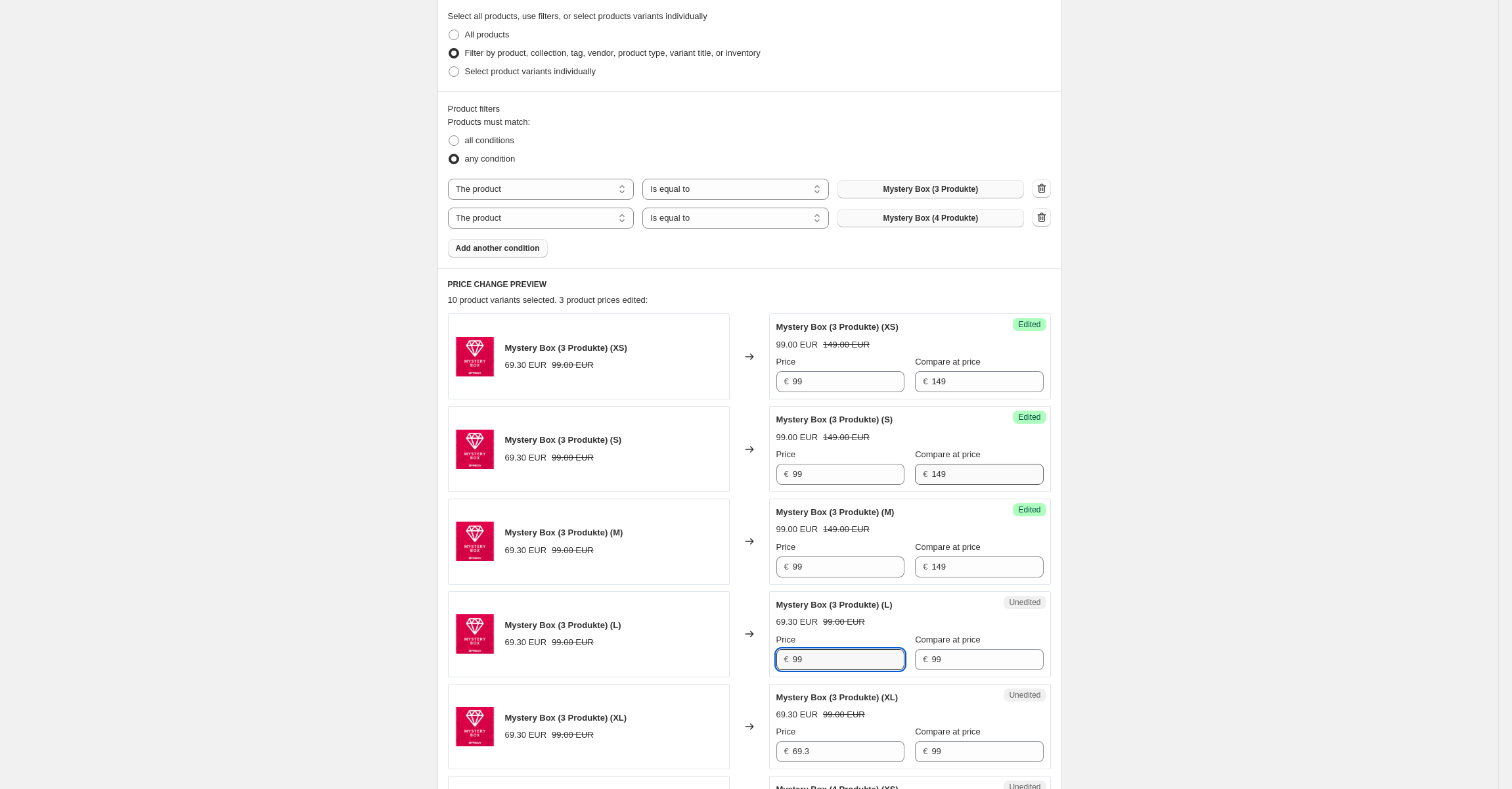
type input "99"
type input "149"
type input "99"
type input "149"
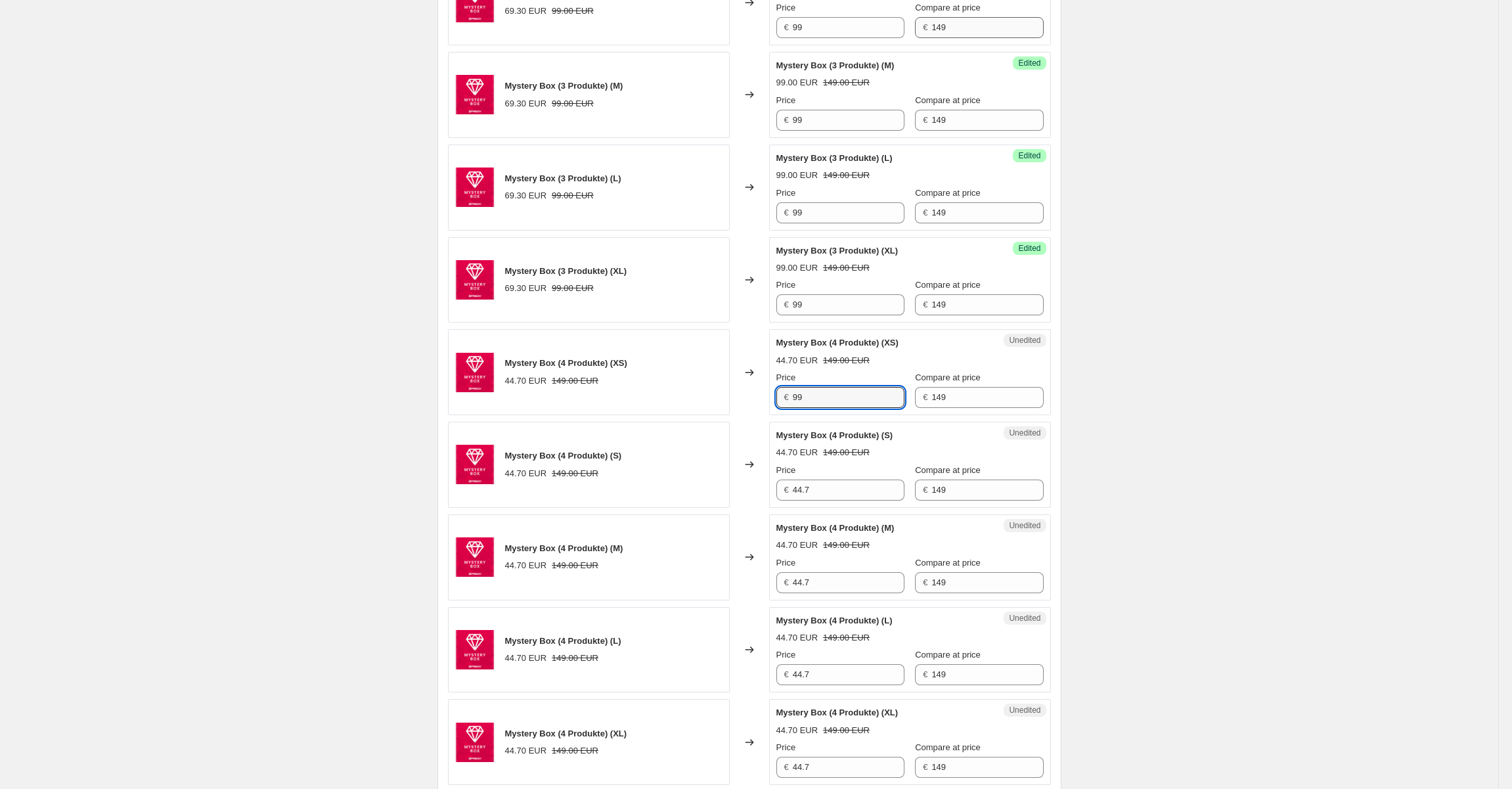
type input "99"
type input "149"
type input "99"
type input "149"
click at [847, 506] on div "Mystery Box (3 Produkte) (XS) 69.30 EUR 99.00 EUR Changed to Success Edited Mys…" at bounding box center [749, 326] width 603 height 918
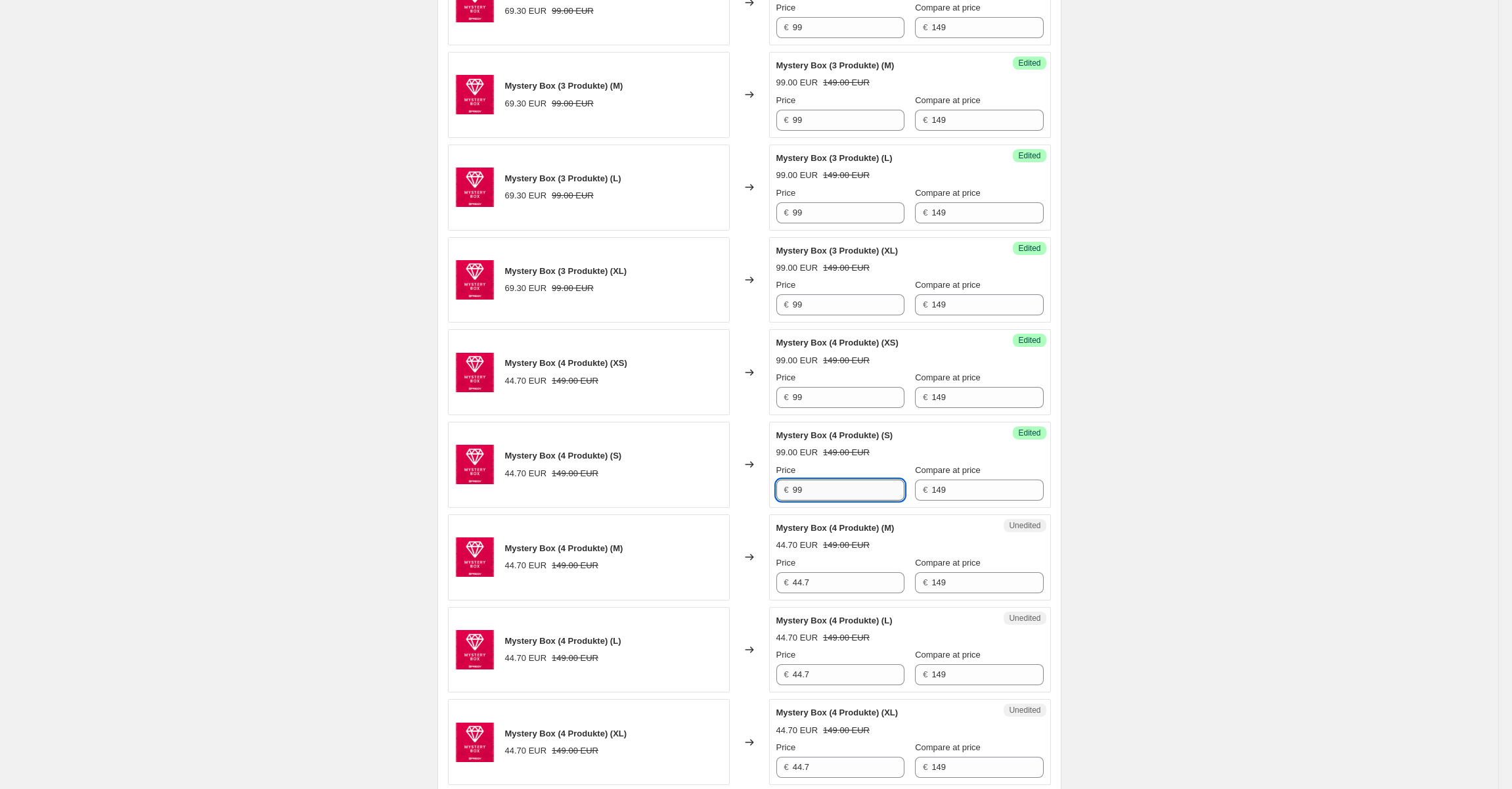
click at [839, 490] on input "99" at bounding box center [849, 490] width 112 height 21
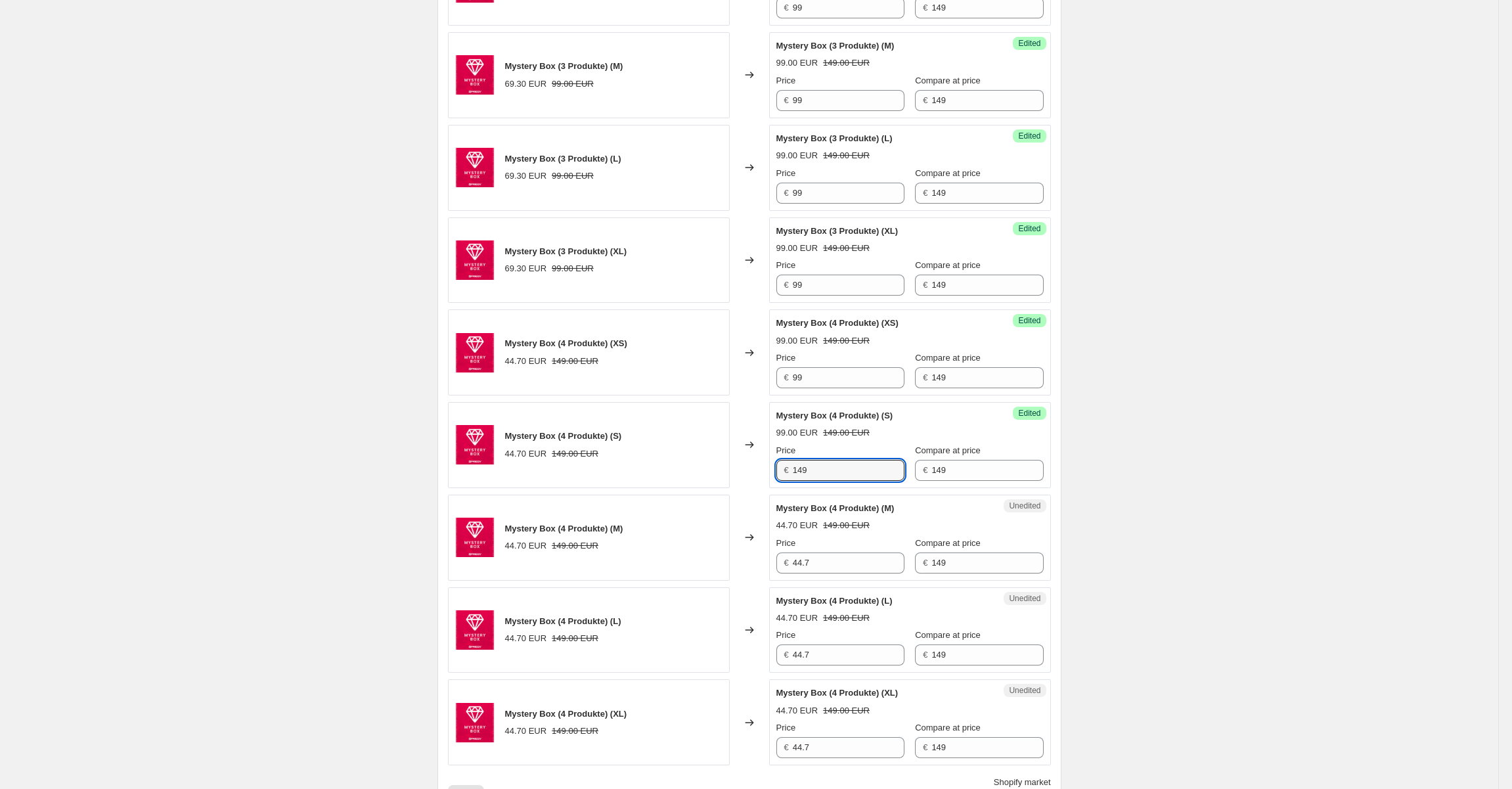
scroll to position [818, 0]
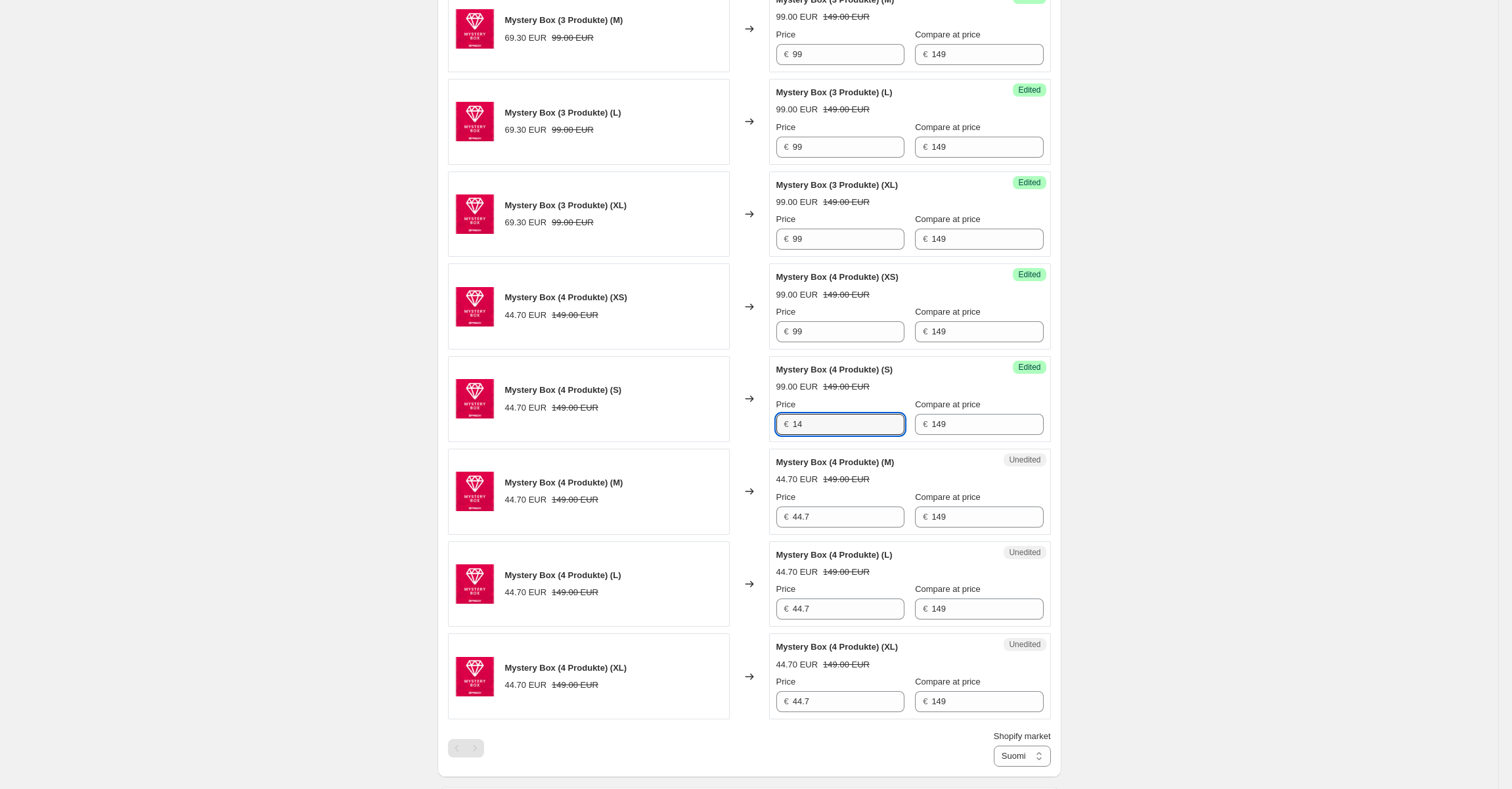
type input "1"
type input "99"
click at [835, 341] on div "Success Edited Mystery Box (4 Produkte) (XS) 99.00 EUR 149.00 EUR Price € 99 Co…" at bounding box center [910, 306] width 282 height 86
click at [828, 327] on input "99" at bounding box center [849, 332] width 112 height 21
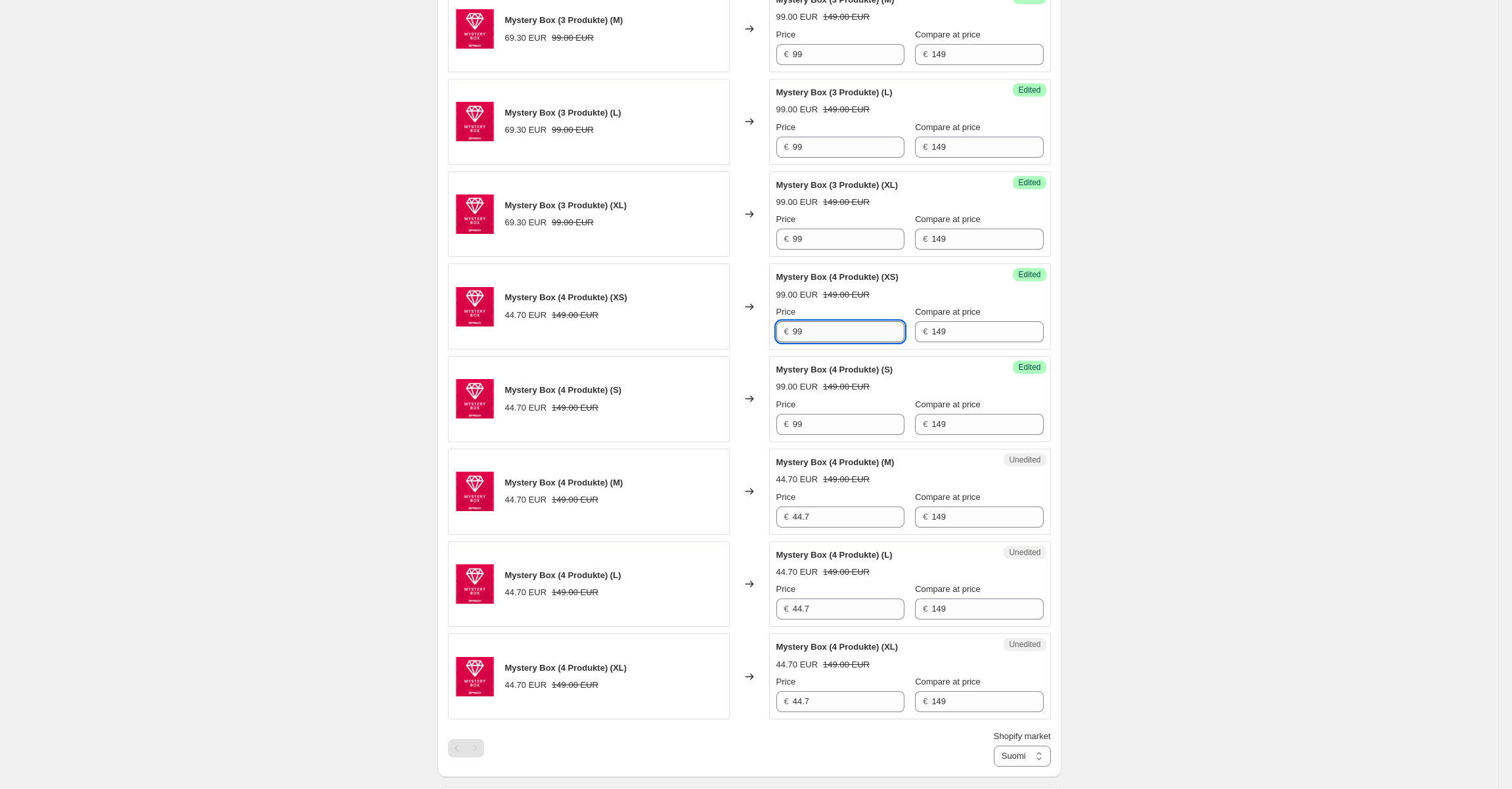
click at [828, 327] on input "99" at bounding box center [849, 332] width 112 height 21
type input "149"
type input "249"
type input "9"
type input "149"
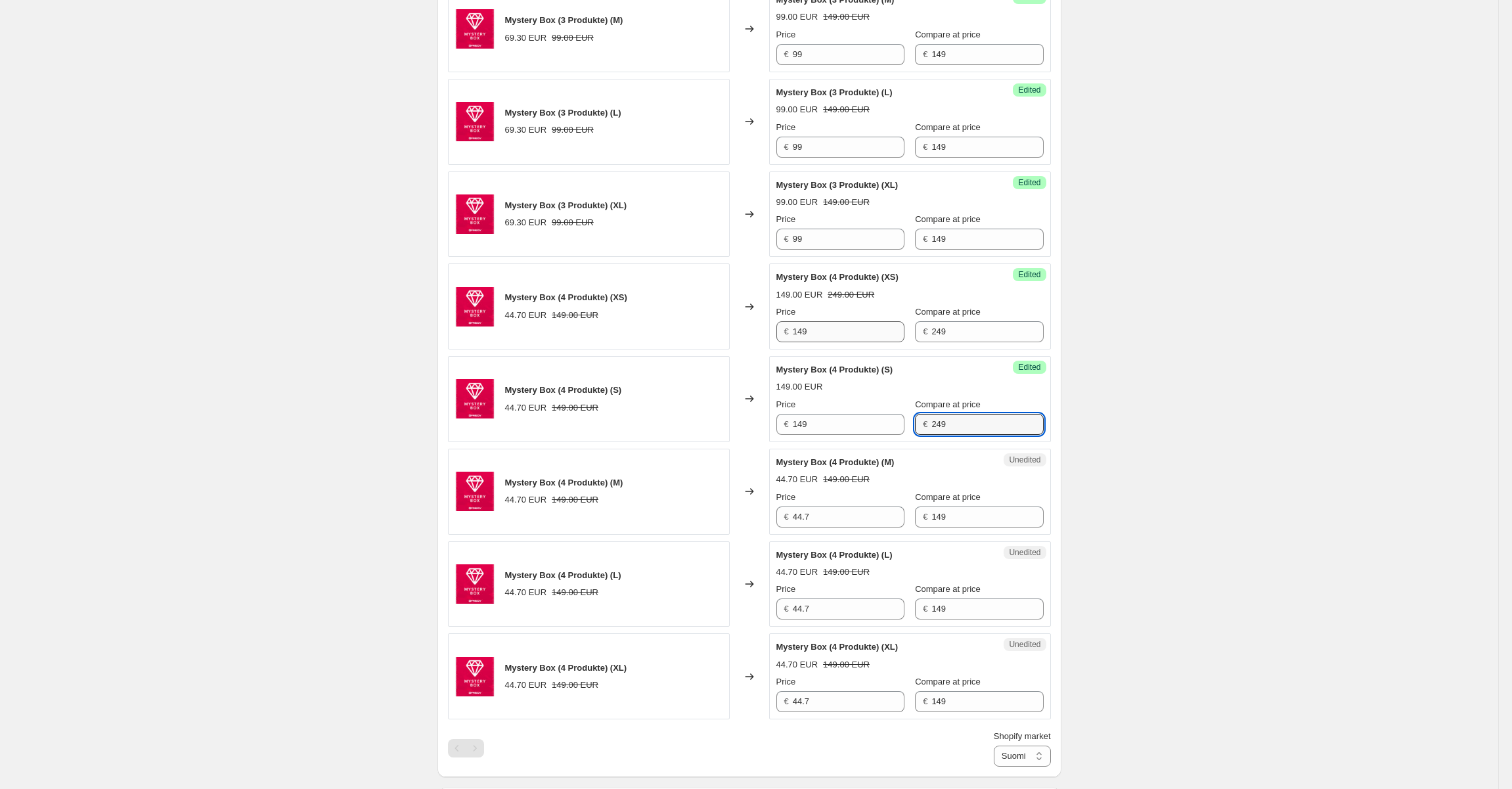
type input "249"
click at [843, 506] on input "99" at bounding box center [849, 517] width 112 height 21
type input "149"
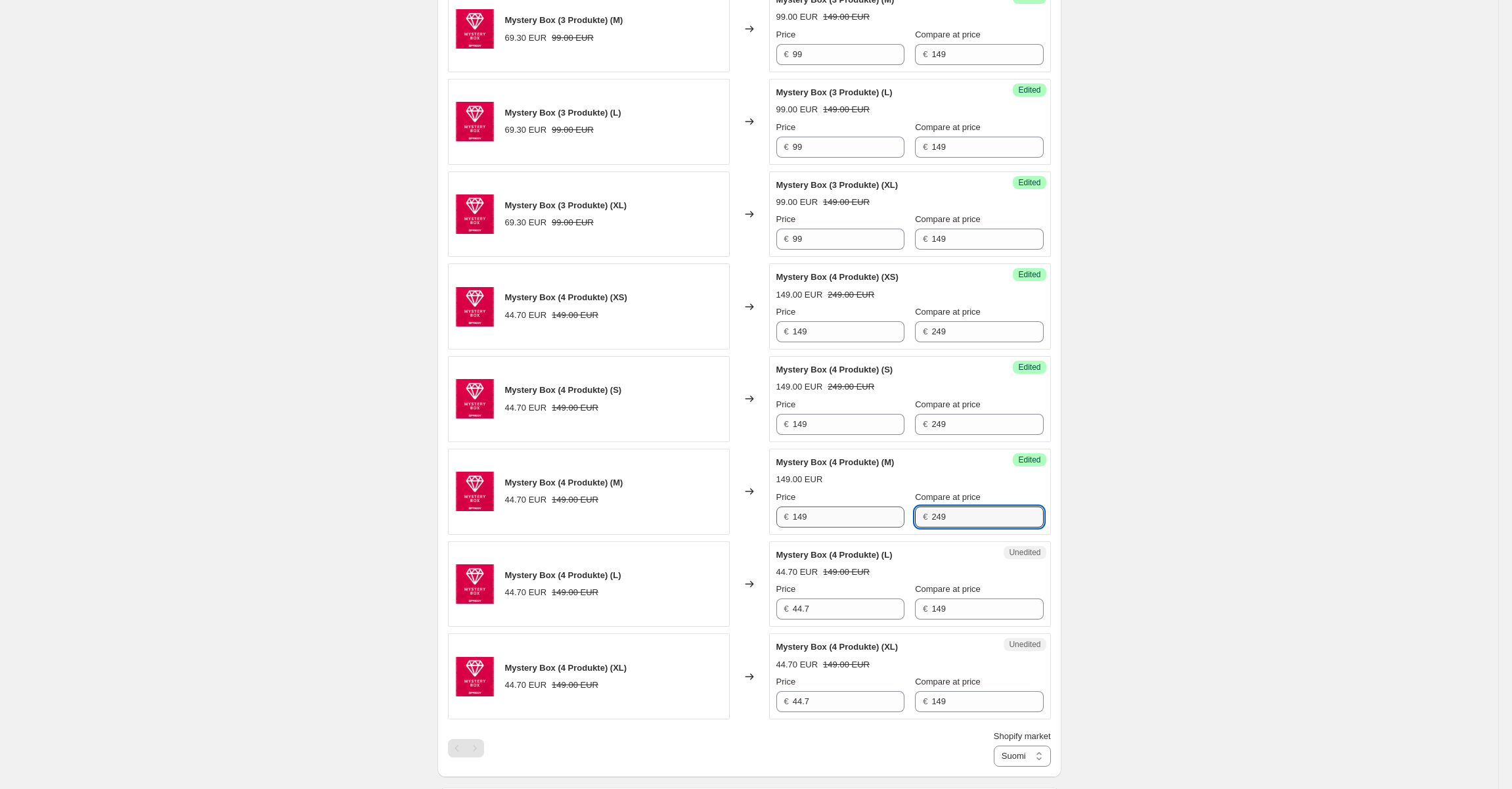
type input "249"
type input "99"
type input "249"
type input "99"
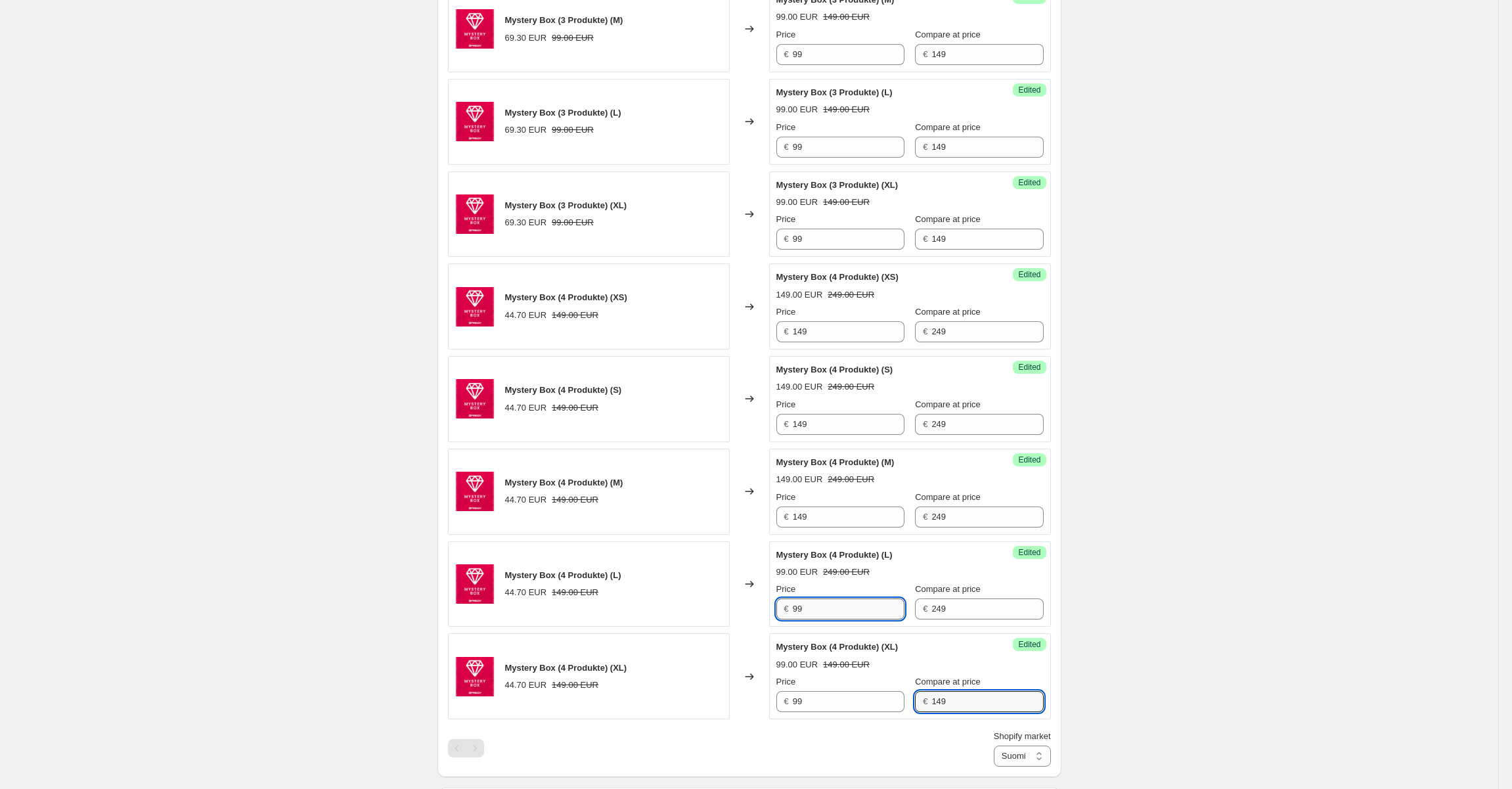
click at [829, 612] on input "99" at bounding box center [849, 609] width 112 height 21
click at [828, 612] on input "99" at bounding box center [849, 609] width 112 height 21
type input "149"
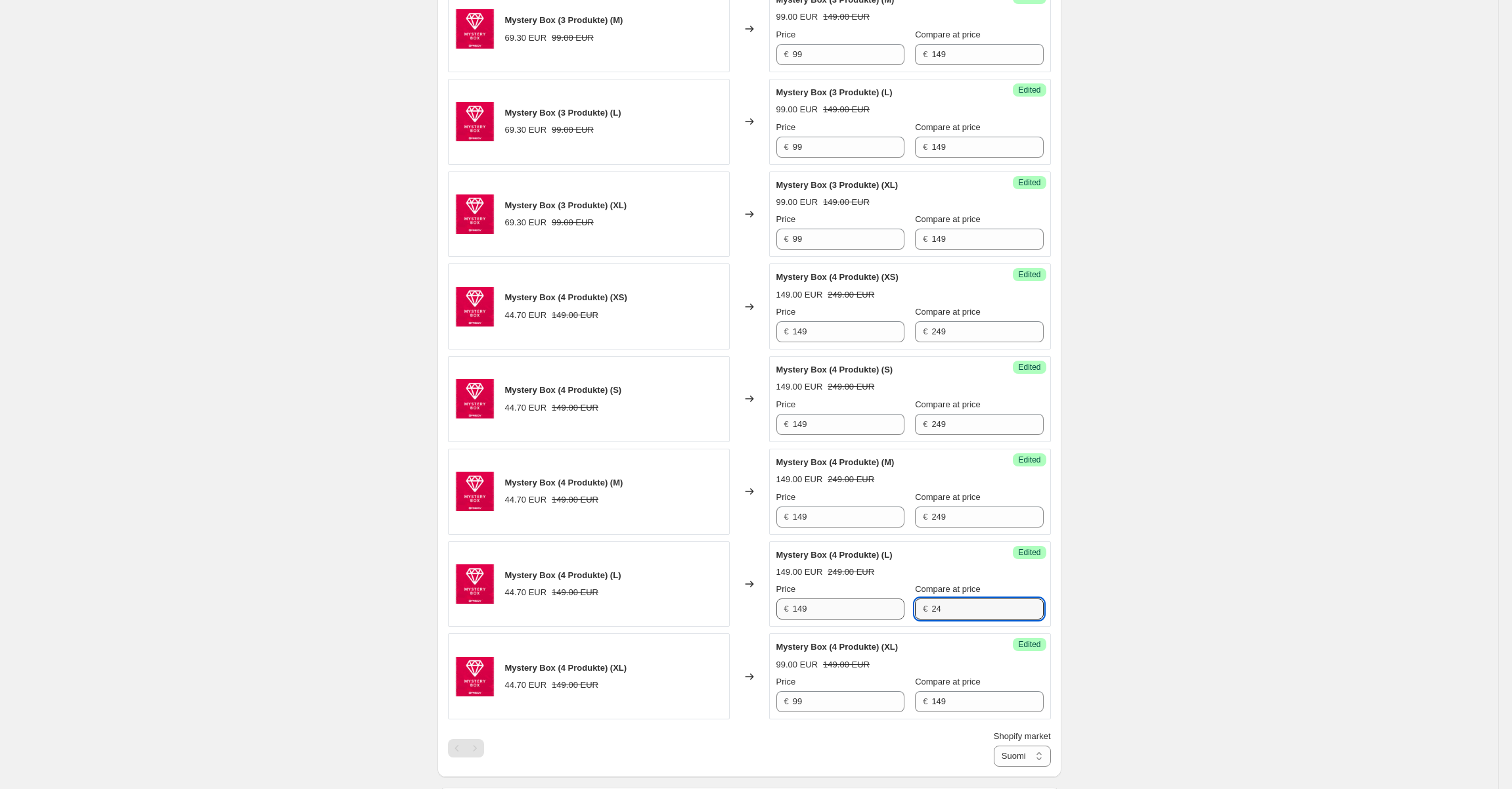
type input "249"
type input "149"
type input "249"
click at [1206, 494] on div "Create new price change job. This page is ready Create new price change job Dra…" at bounding box center [749, 227] width 1498 height 2090
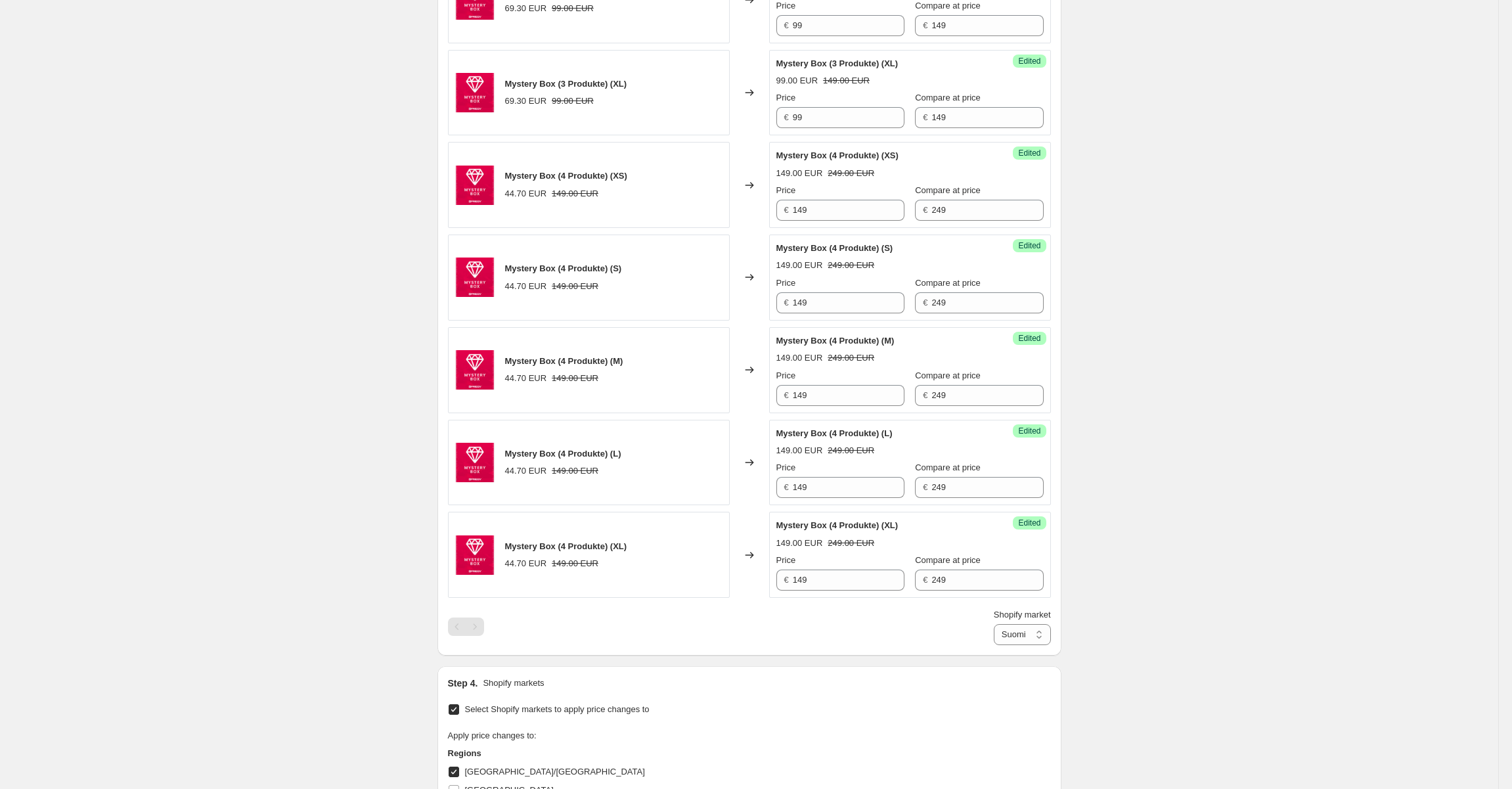
scroll to position [949, 0]
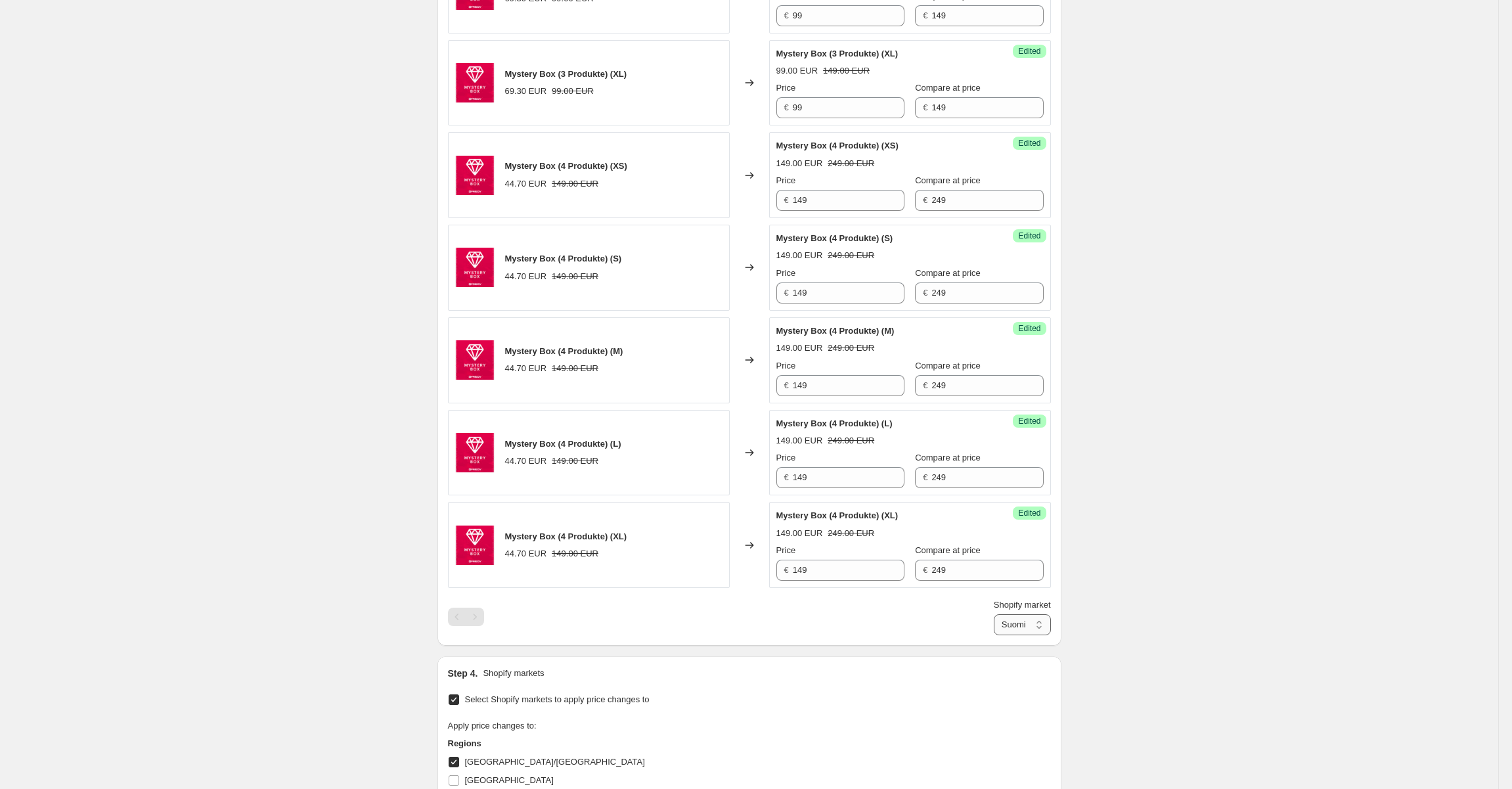
click at [1019, 626] on select "AUSTRIA/GERMANY SWEDEN Suomi" at bounding box center [1022, 625] width 57 height 21
select select "99453862212"
click at [994, 635] on select "AUSTRIA/GERMANY SWEDEN Suomi" at bounding box center [1022, 625] width 57 height 21
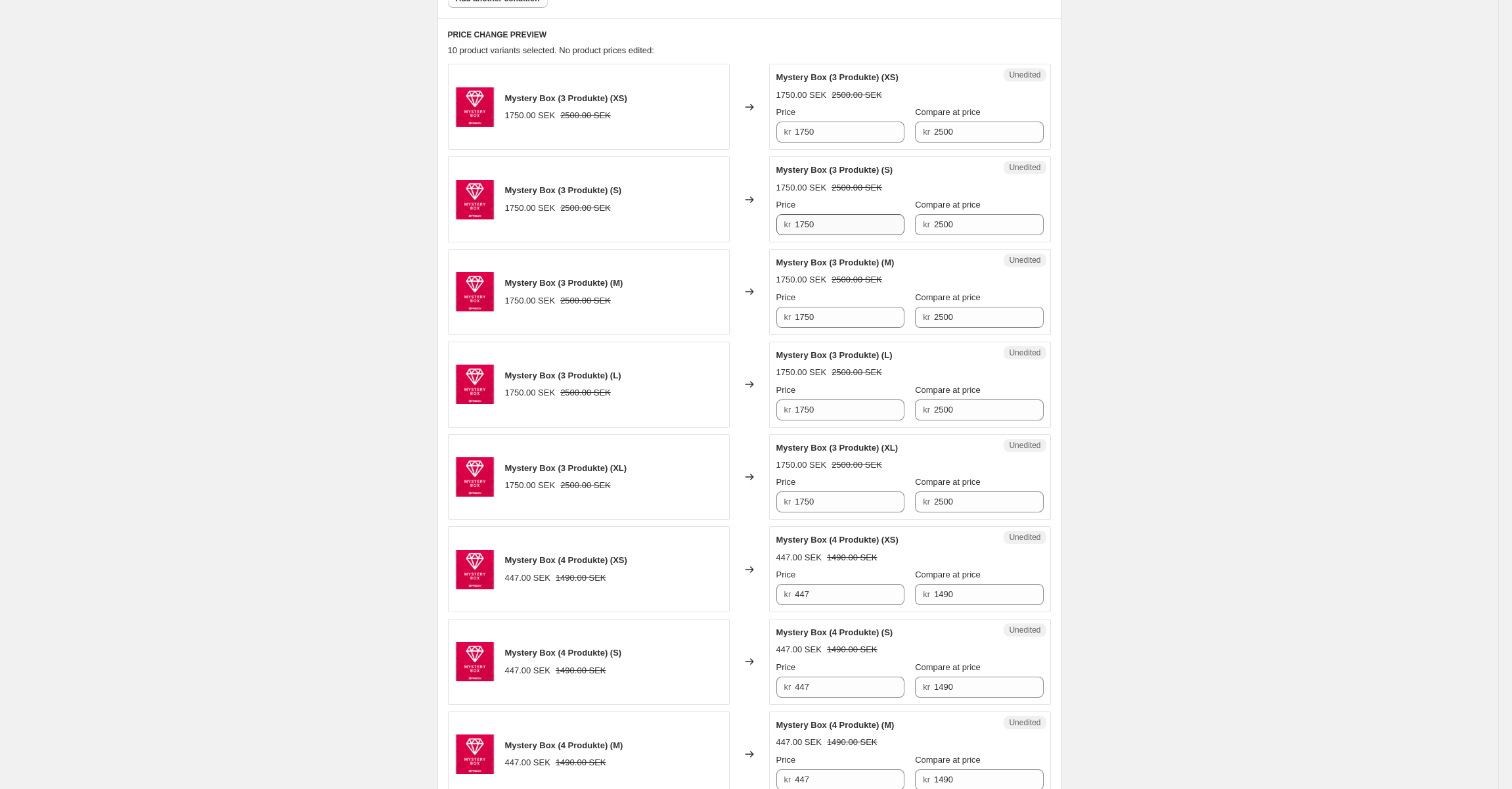
scroll to position [424, 0]
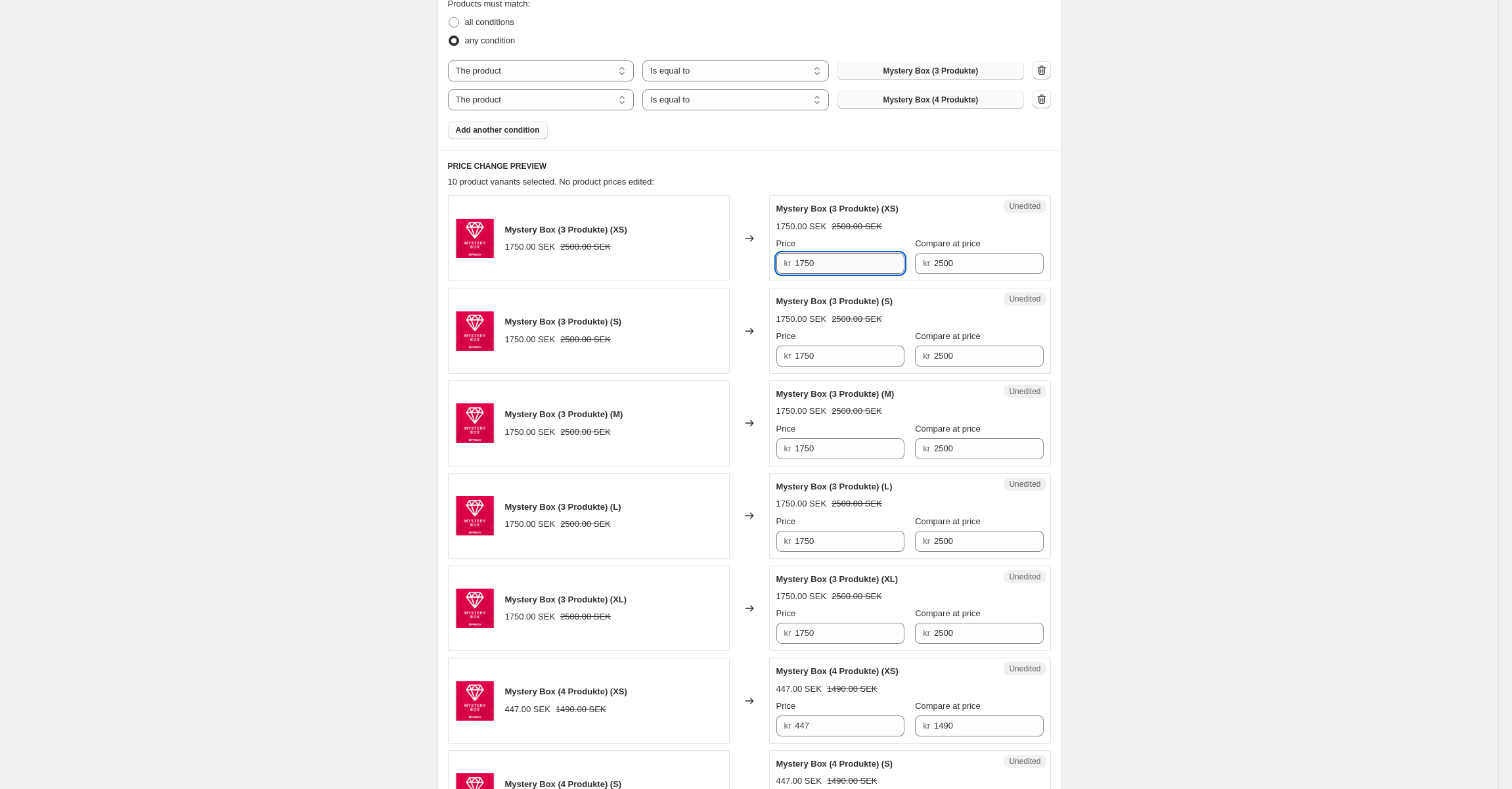
click at [822, 262] on input "1750" at bounding box center [849, 263] width 110 height 21
type input "990"
type input "1490"
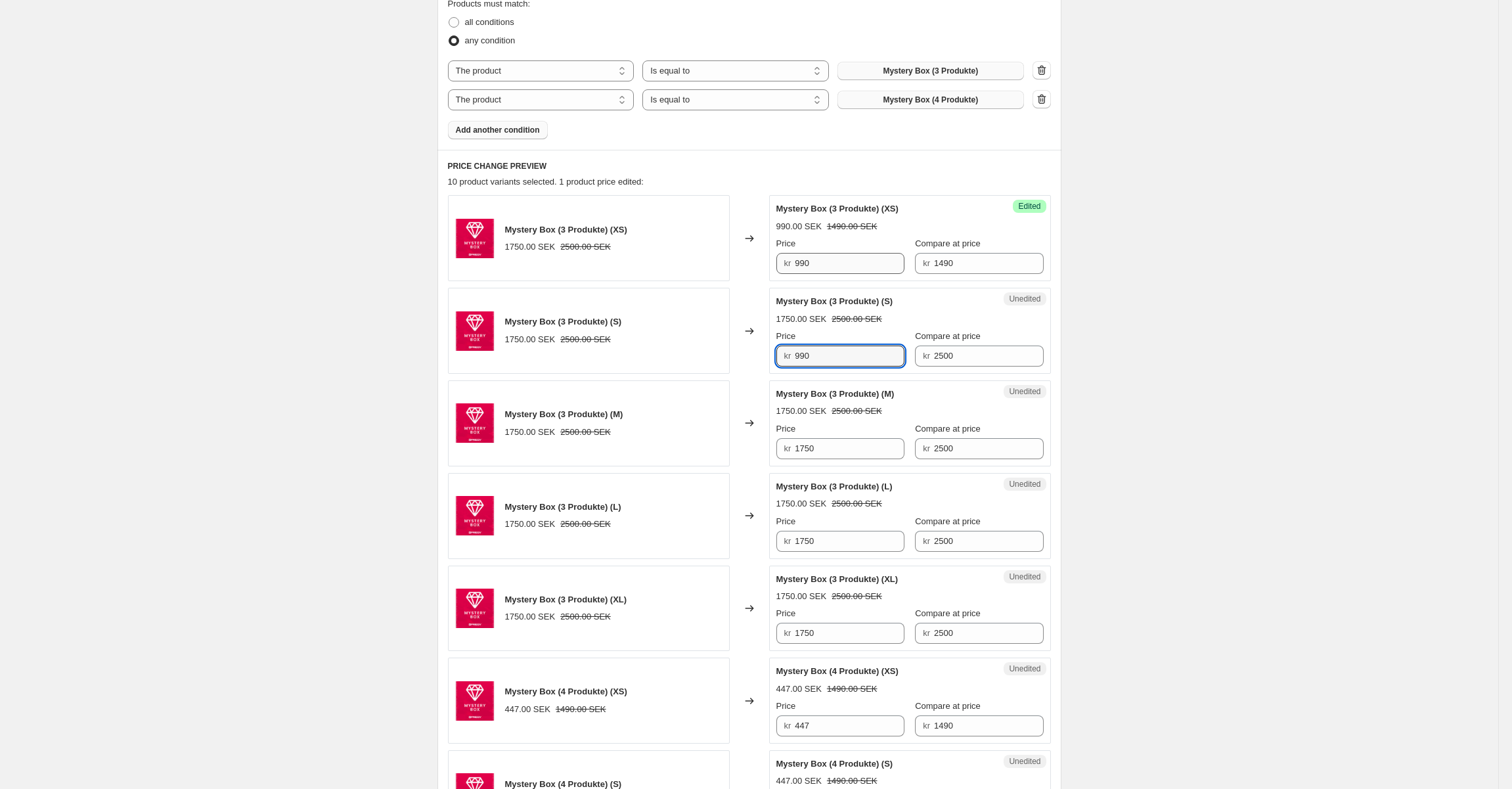
type input "990"
type input "1490"
type input "990"
type input "1490"
type input "990"
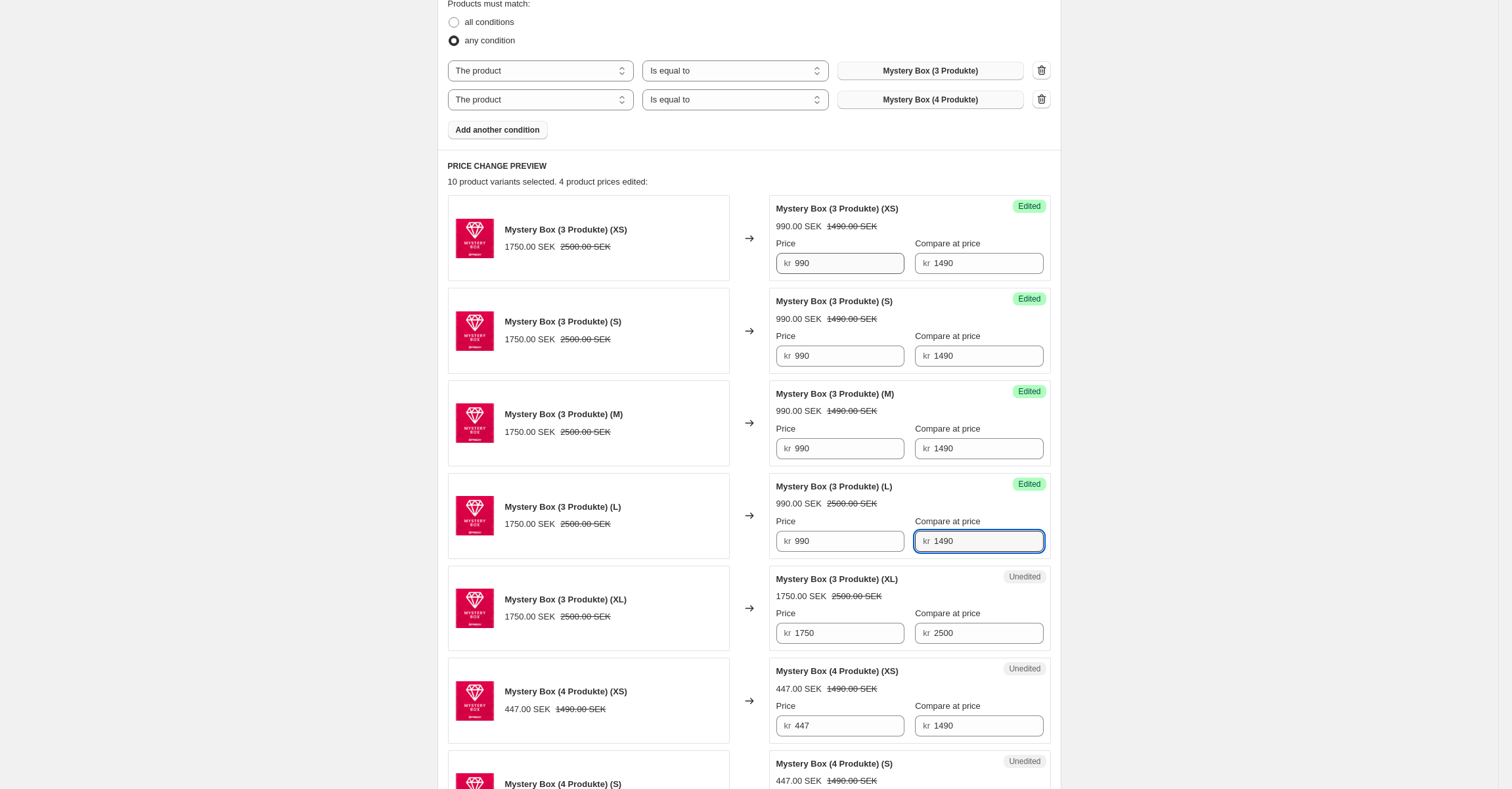
type input "1490"
type input "990"
type input "1490"
type input "2490"
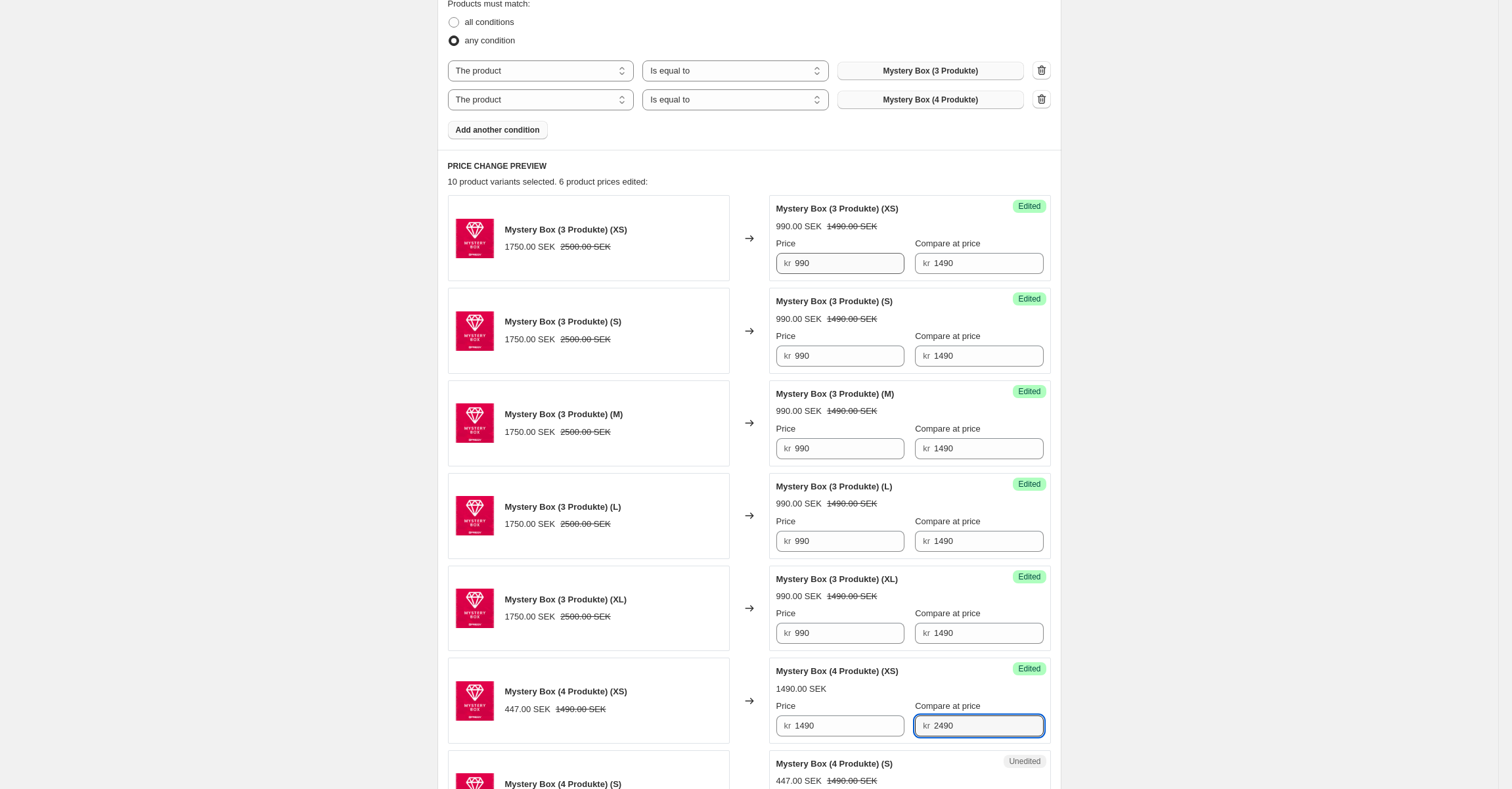
scroll to position [844, 0]
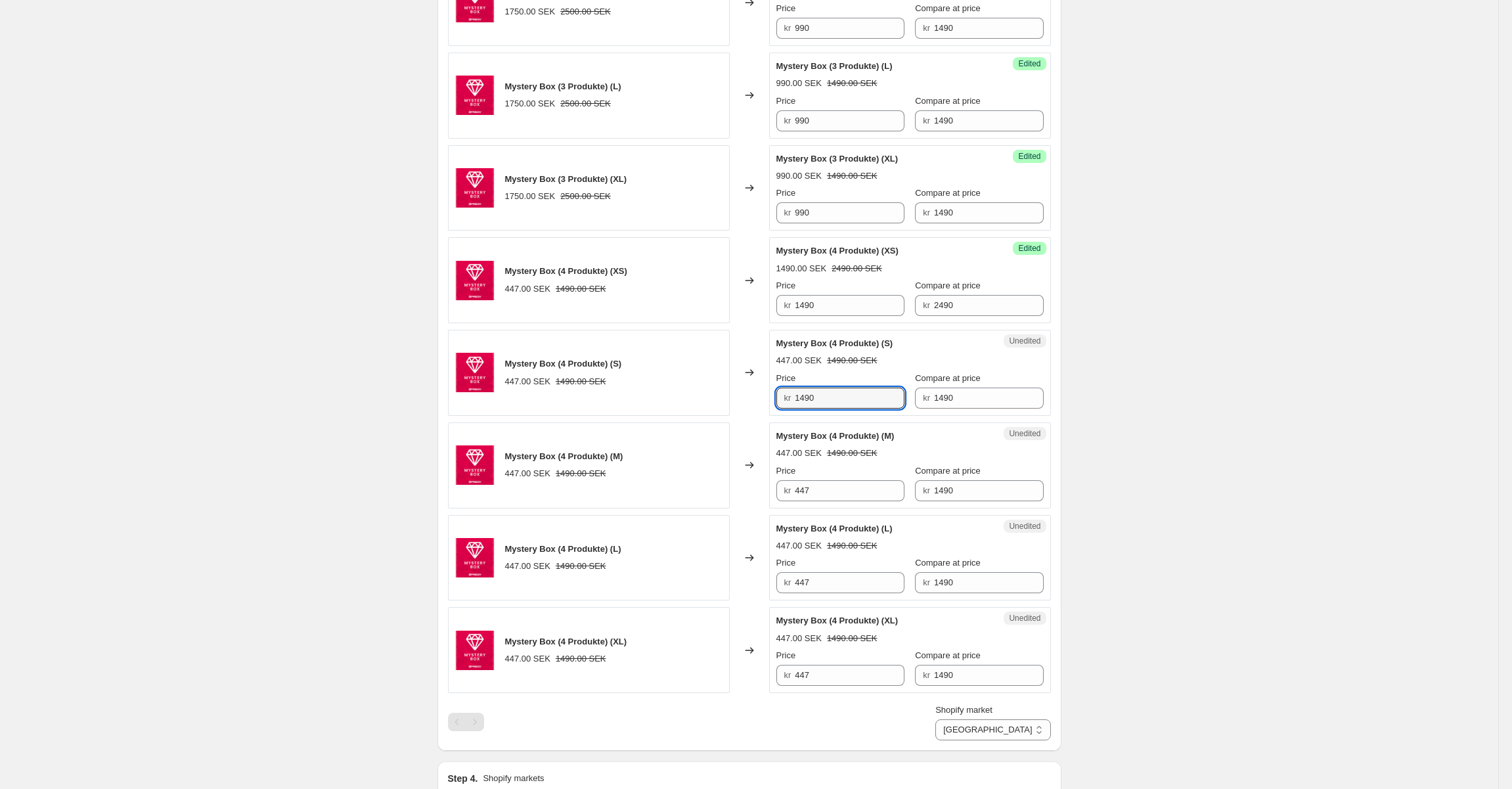
type input "1490"
type input "2490"
type input "1490"
type input "2490"
type input "1490"
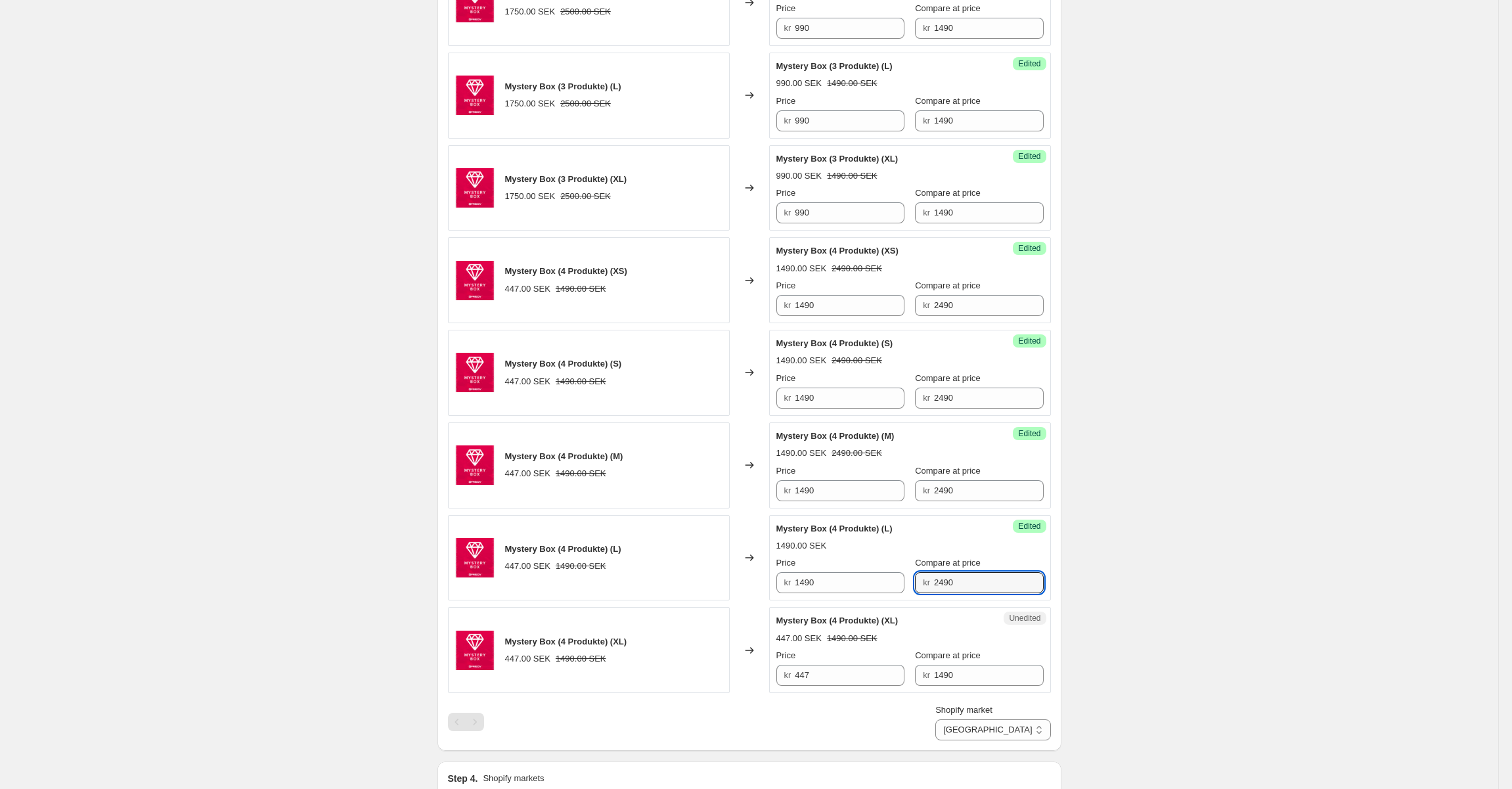
type input "2490"
type input "1490"
type input "2490"
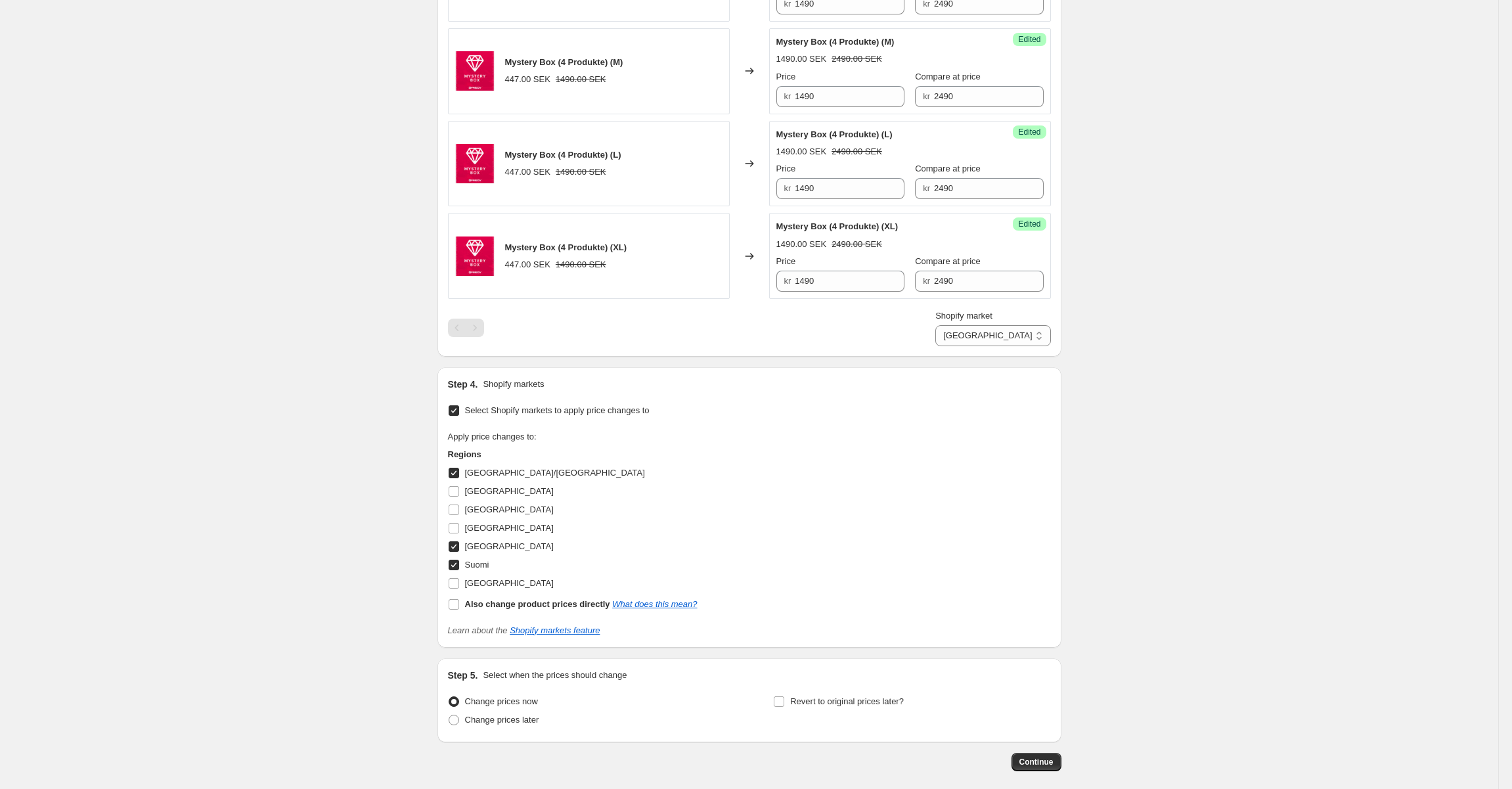
scroll to position [1295, 0]
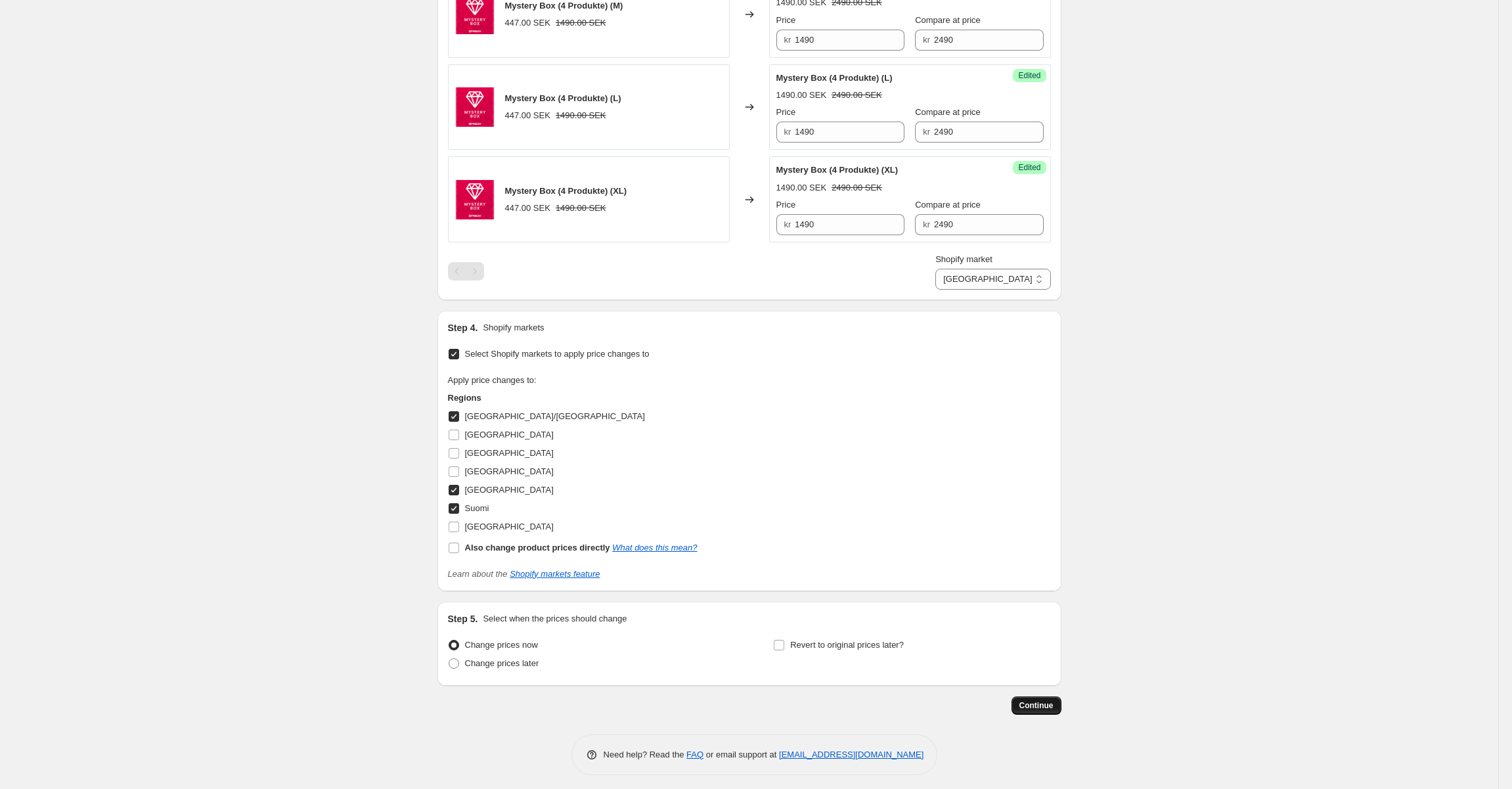
click at [1022, 704] on button "Continue" at bounding box center [1036, 706] width 50 height 19
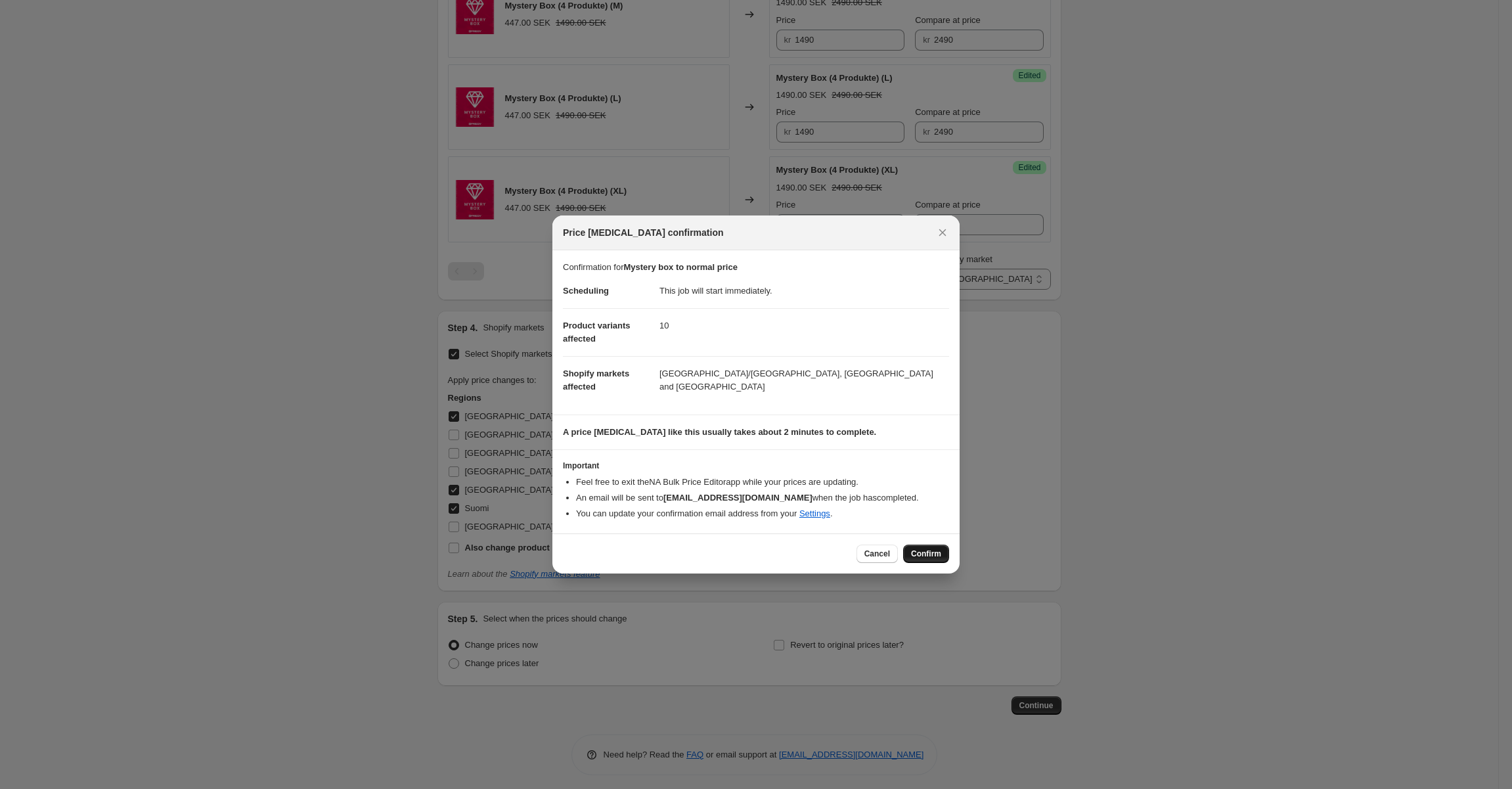
click at [927, 546] on button "Confirm" at bounding box center [926, 554] width 46 height 19
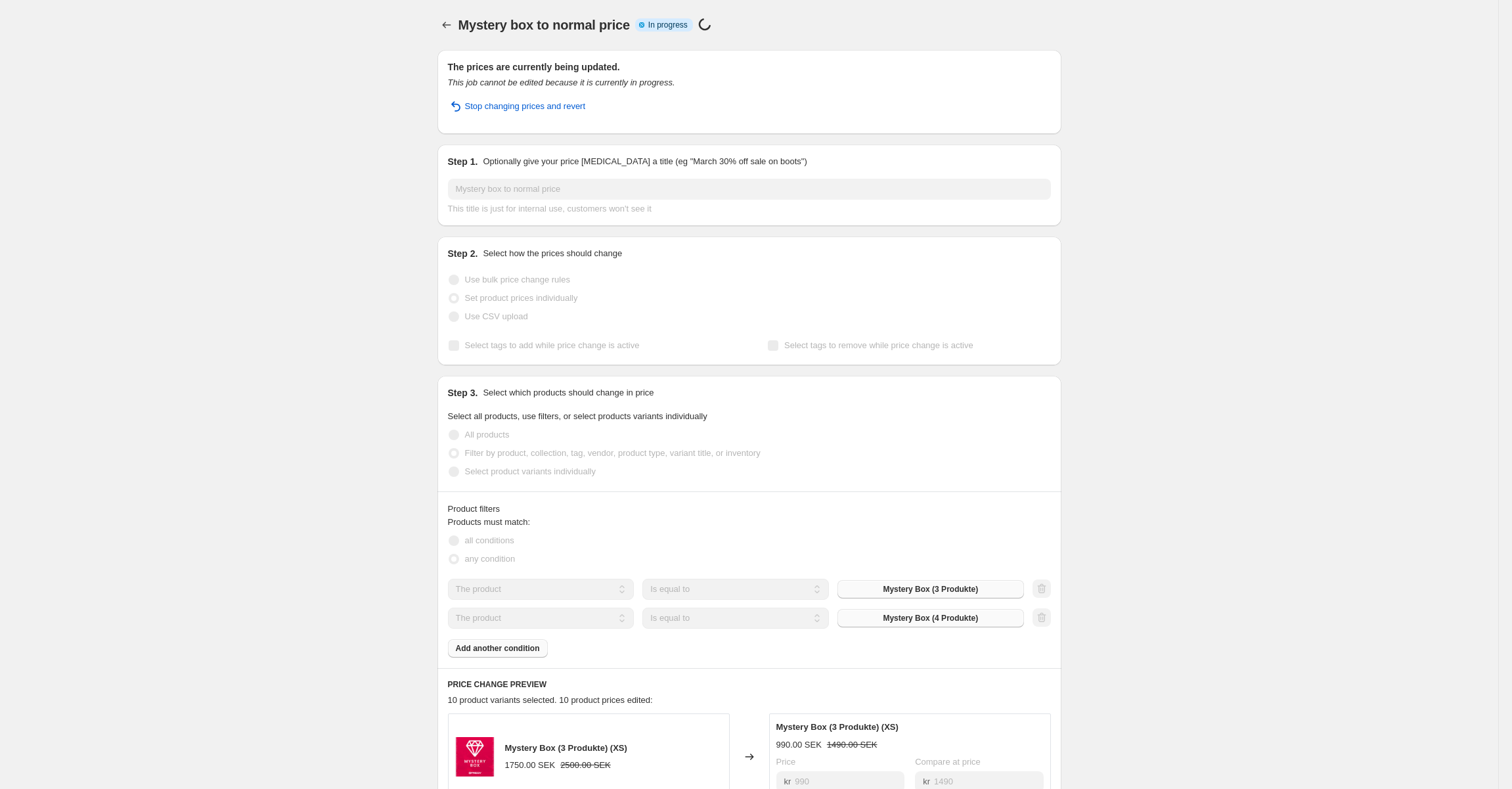
select select "99453862212"
